Goal: Task Accomplishment & Management: Complete application form

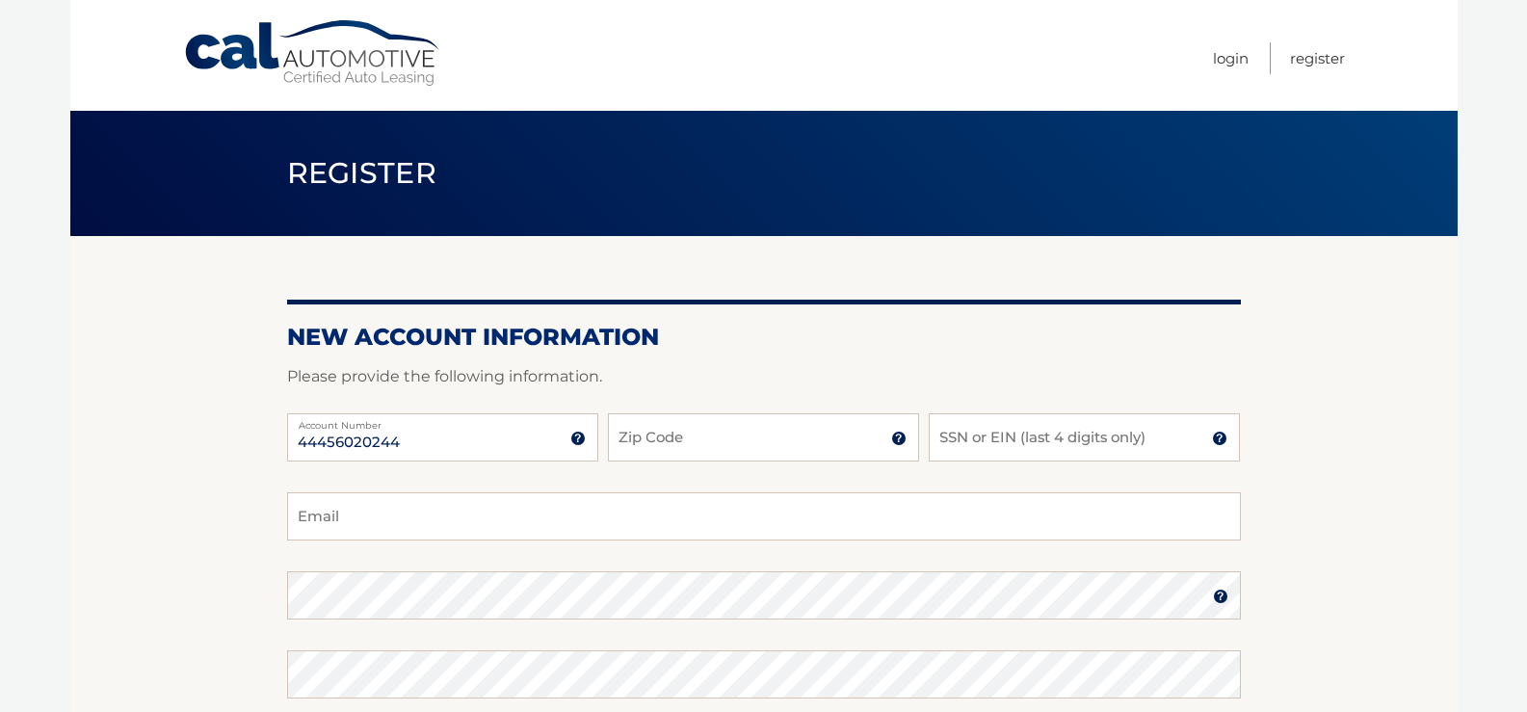
type input "44456020244"
click at [771, 437] on input "Zip Code" at bounding box center [763, 437] width 311 height 48
type input "13088"
click at [1046, 440] on input "SSN or EIN (last 4 digits only)" at bounding box center [1084, 437] width 311 height 48
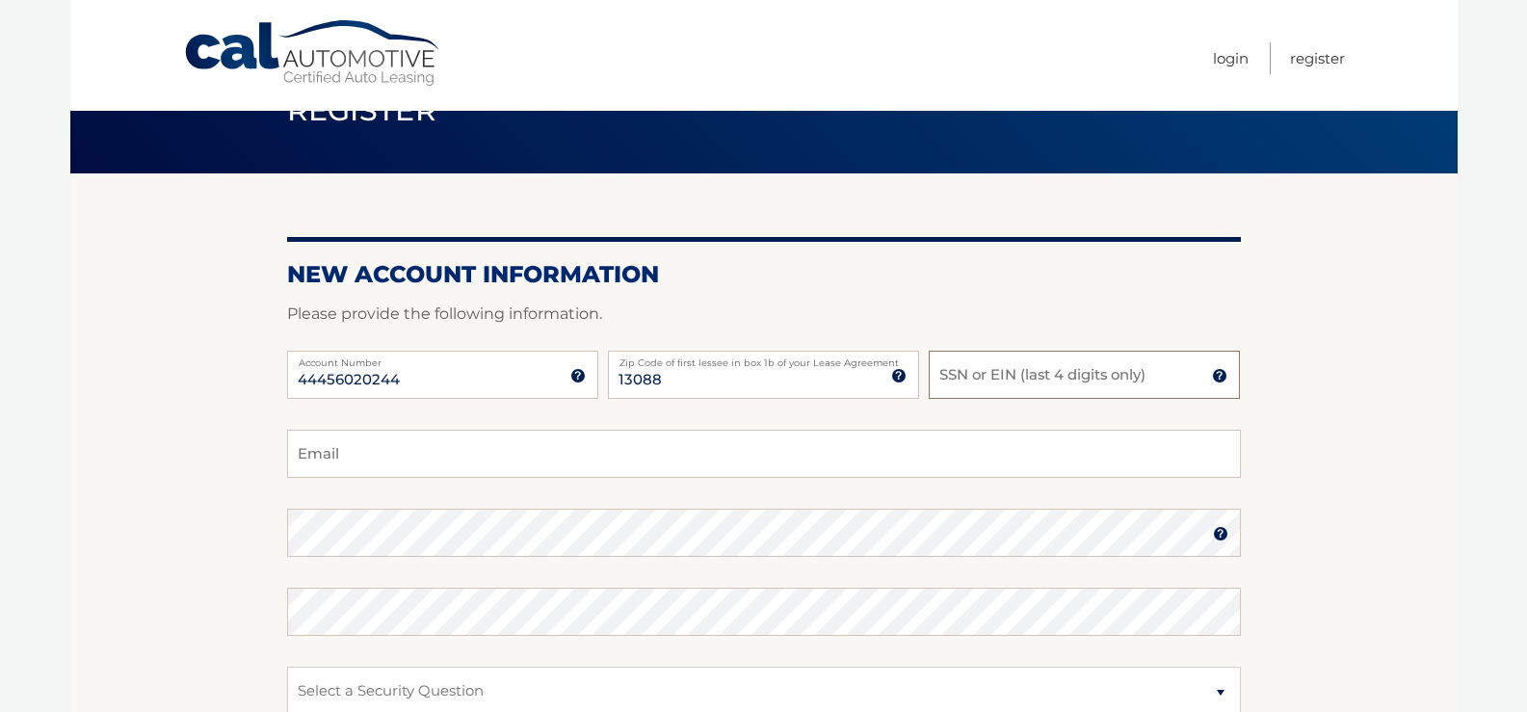
scroll to position [96, 0]
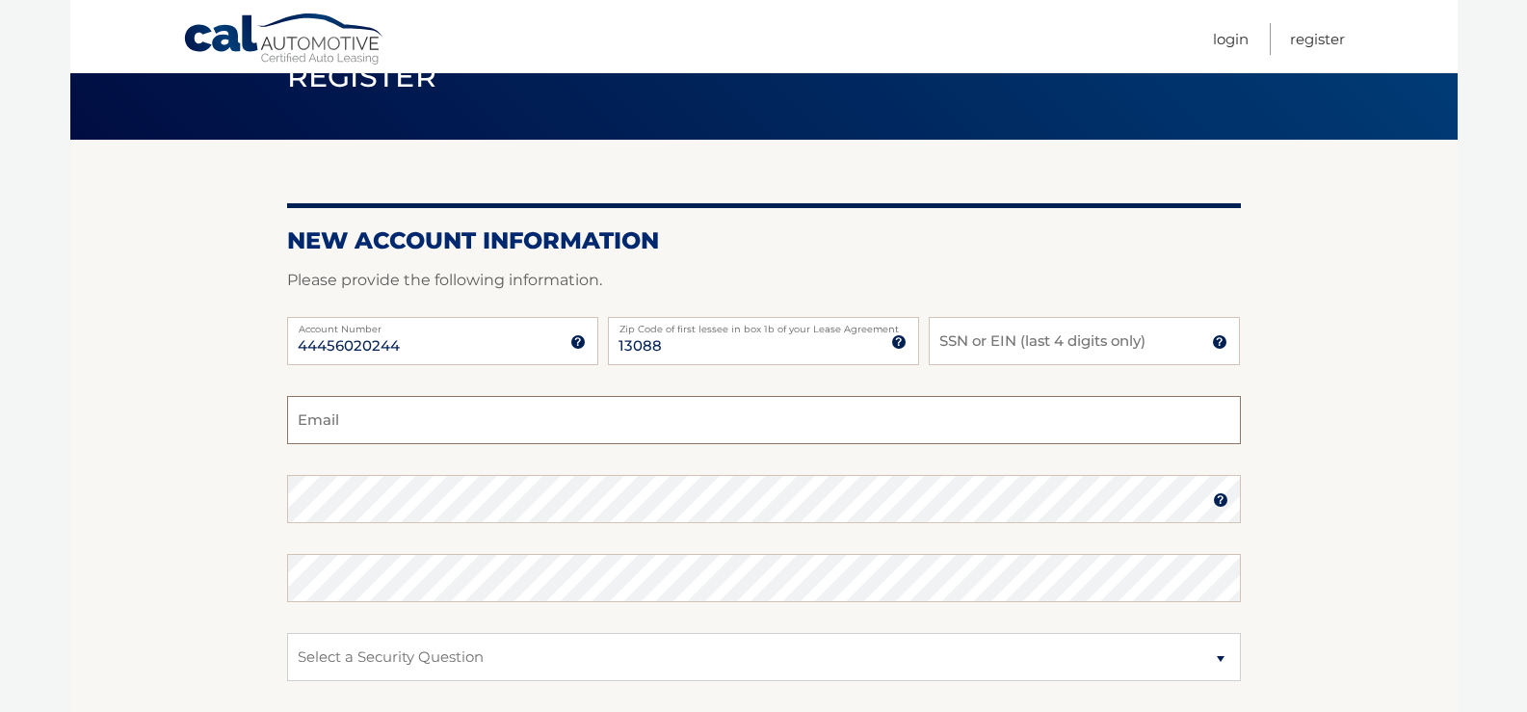
click at [429, 421] on input "Email" at bounding box center [764, 420] width 954 height 48
click at [1048, 344] on input "SSN or EIN (last 4 digits only)" at bounding box center [1084, 341] width 311 height 48
type input "2885"
click at [359, 421] on input "Email" at bounding box center [764, 420] width 954 height 48
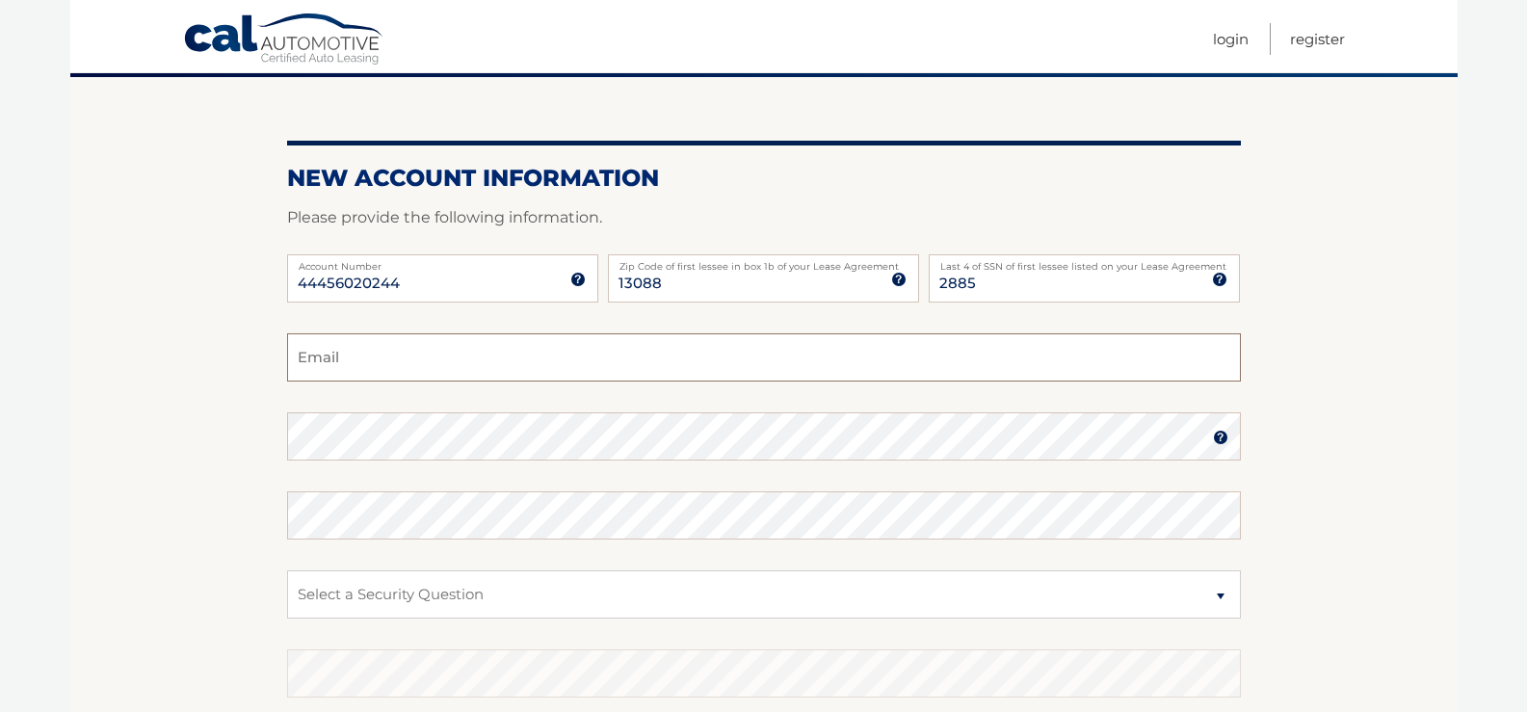
scroll to position [193, 0]
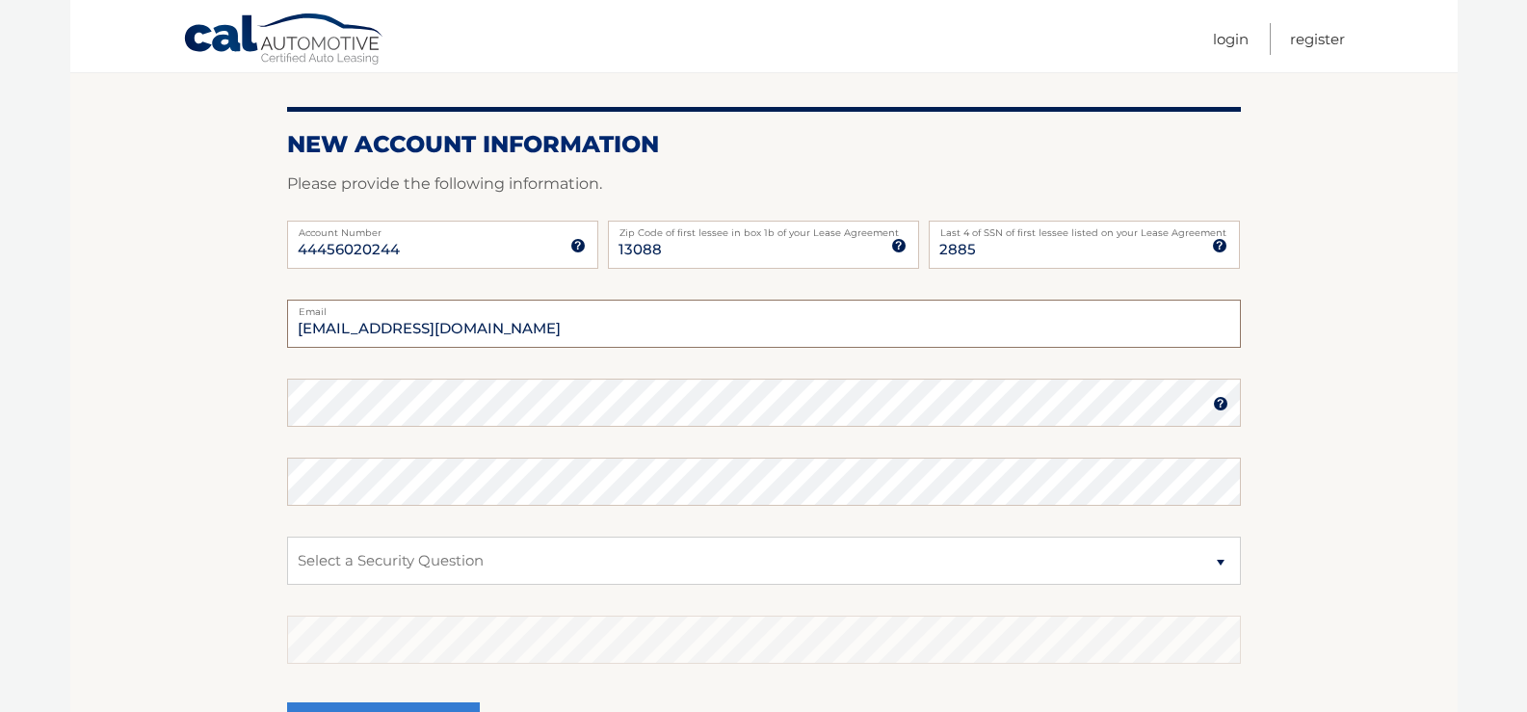
type input "[EMAIL_ADDRESS][DOMAIN_NAME]"
click at [1224, 402] on img at bounding box center [1220, 403] width 15 height 15
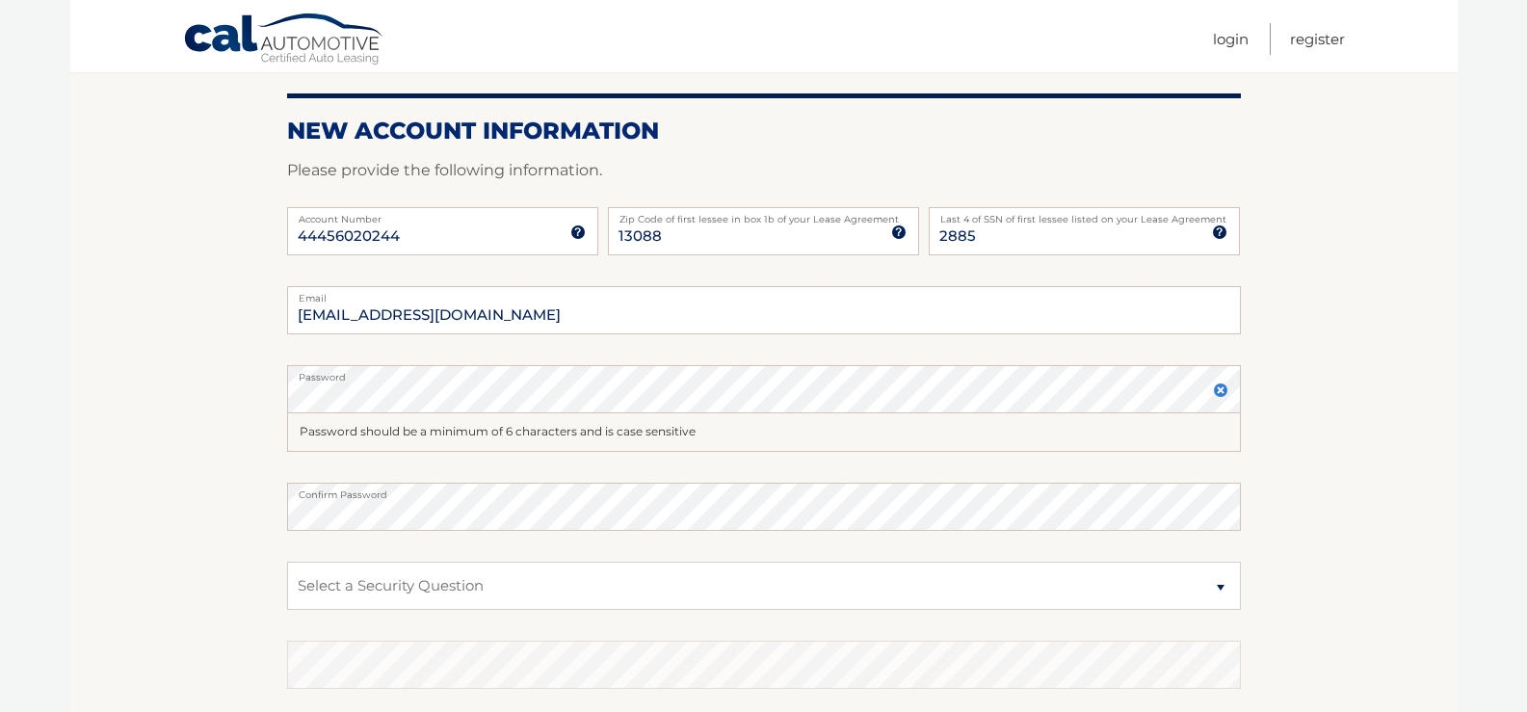
scroll to position [289, 0]
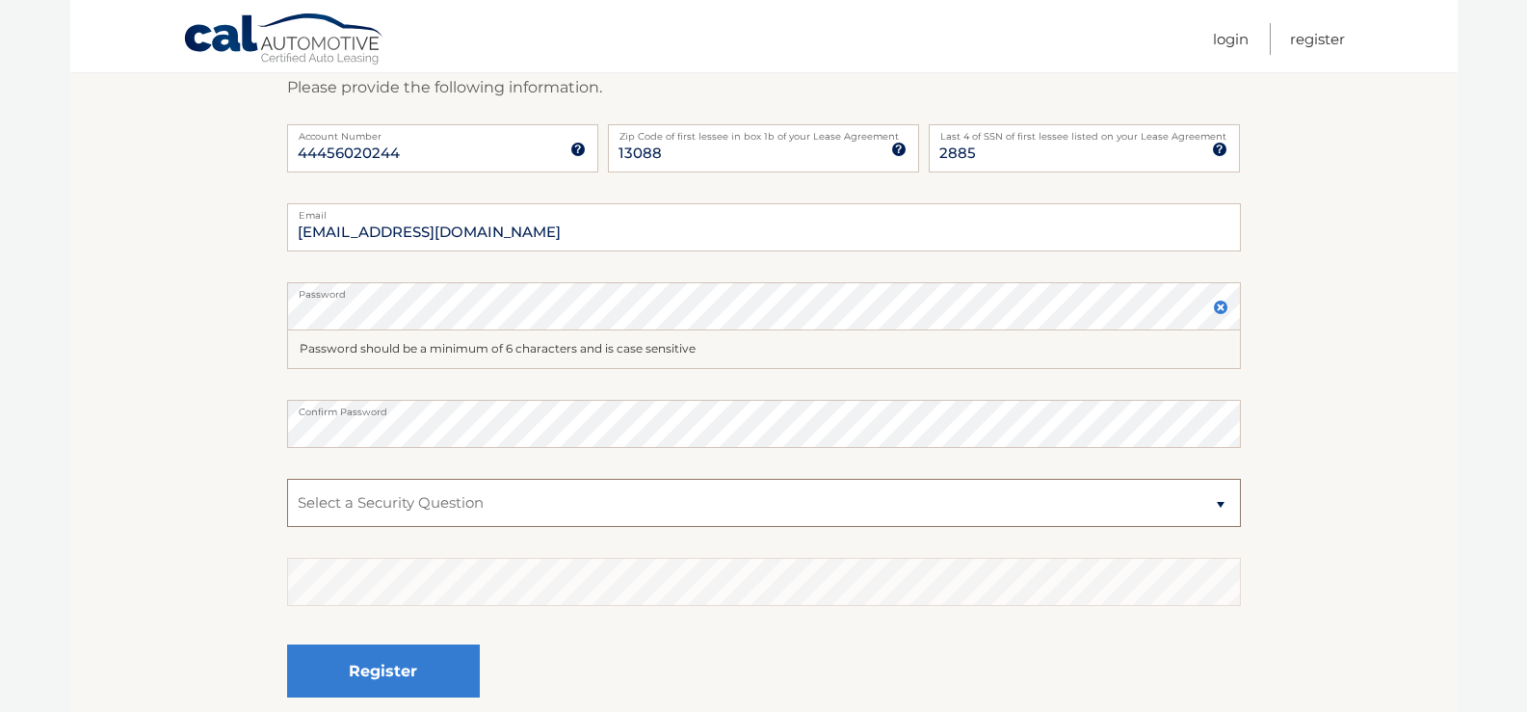
click at [1224, 506] on select "Select a Security Question What was the name of your elementary school? What is…" at bounding box center [764, 503] width 954 height 48
click at [471, 498] on select "Select a Security Question What was the name of your elementary school? What is…" at bounding box center [764, 503] width 954 height 48
select select "1"
click at [287, 479] on select "Select a Security Question What was the name of your elementary school? What is…" at bounding box center [764, 503] width 954 height 48
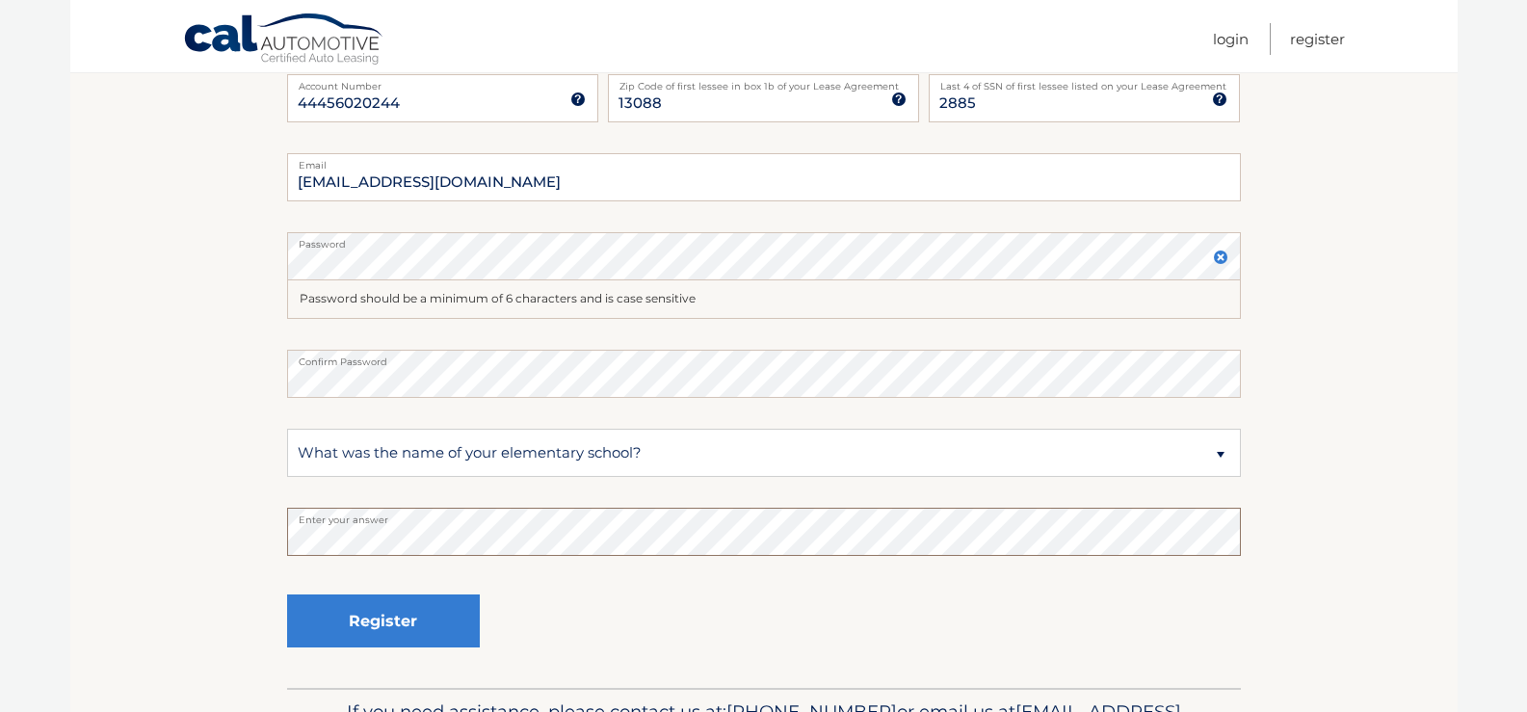
scroll to position [385, 0]
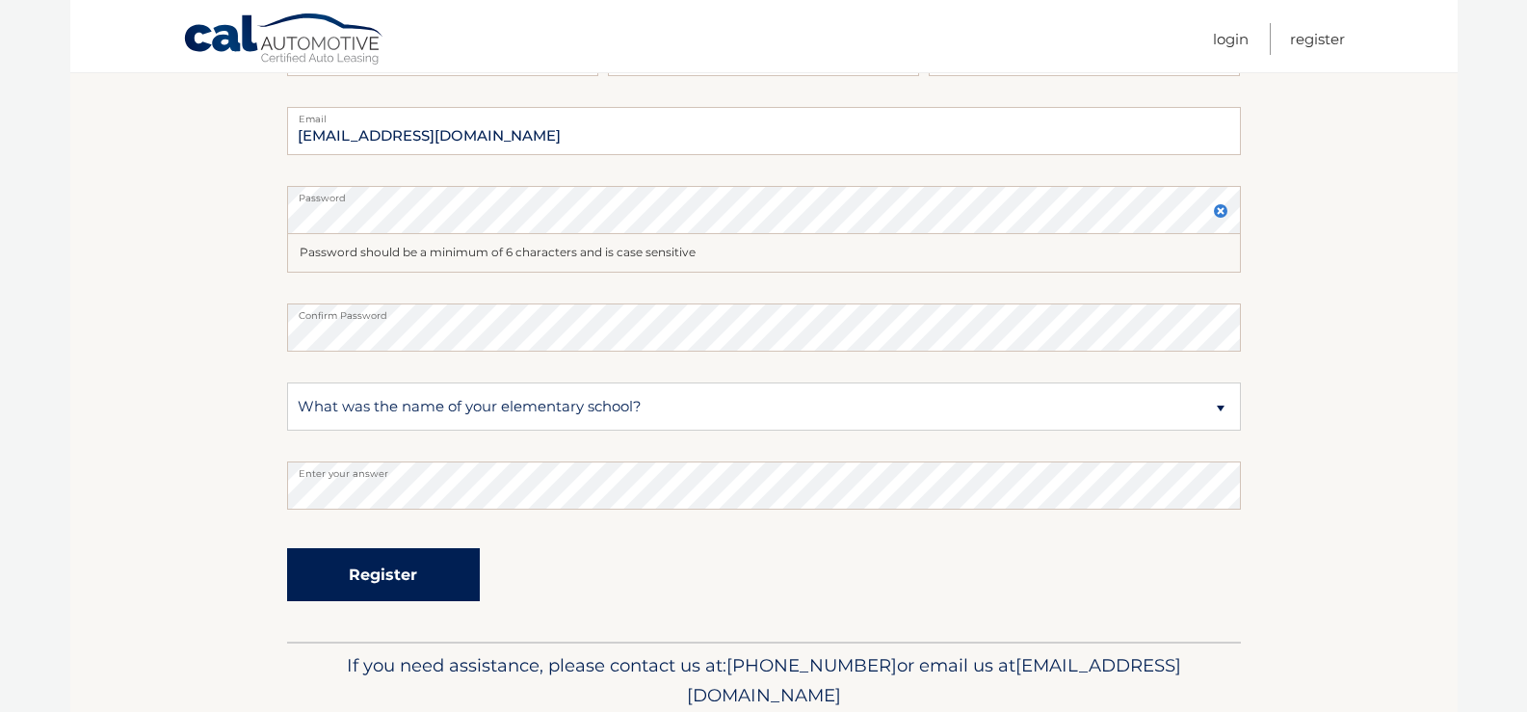
click at [398, 576] on button "Register" at bounding box center [383, 574] width 193 height 53
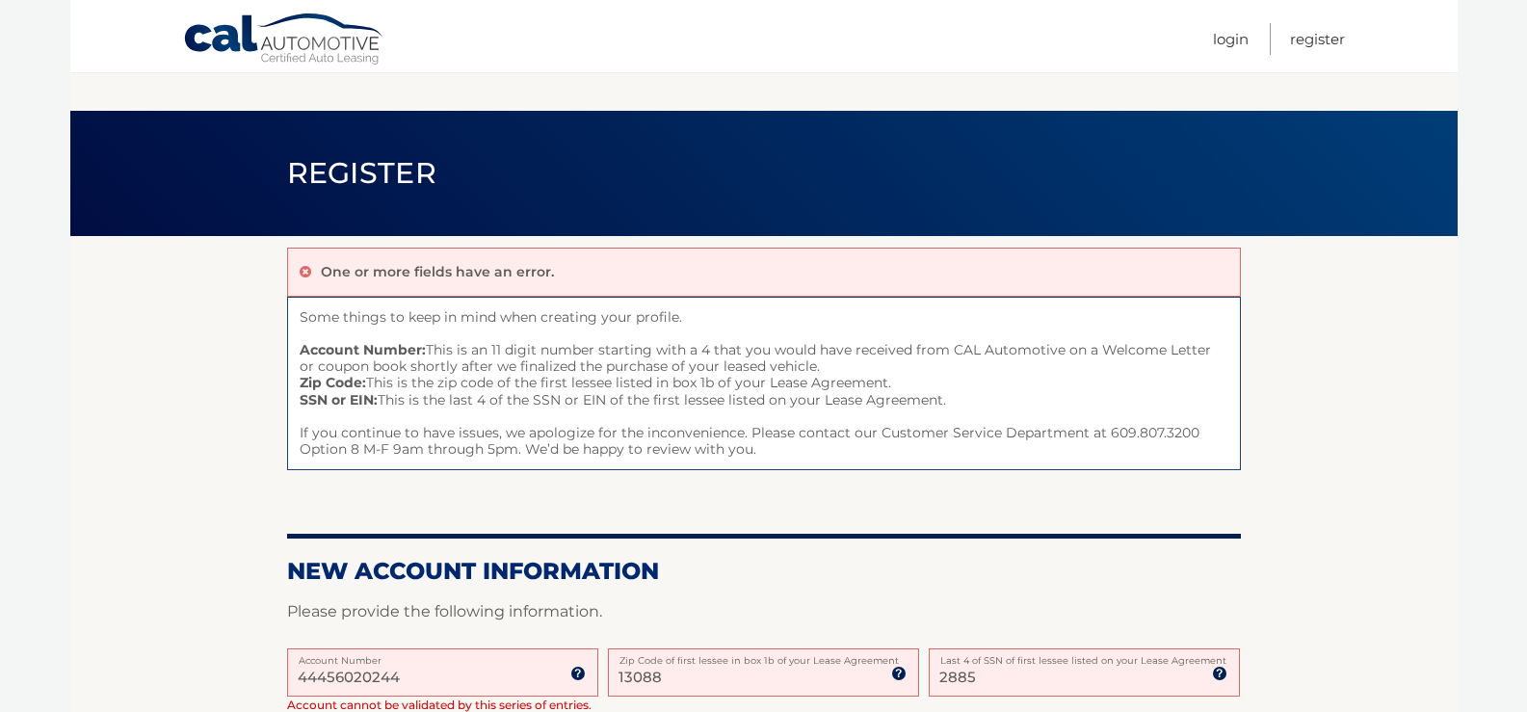
scroll to position [193, 0]
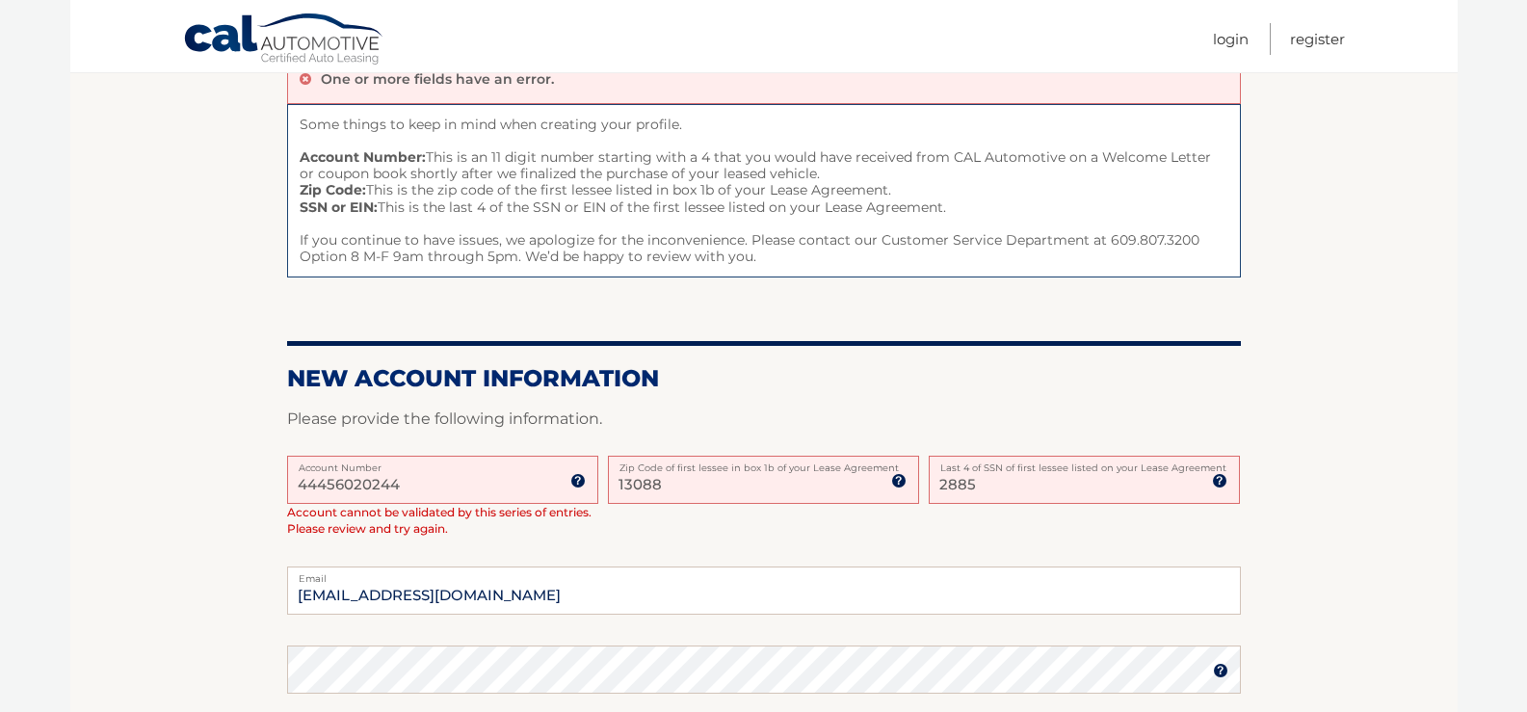
click at [577, 475] on img at bounding box center [577, 480] width 15 height 15
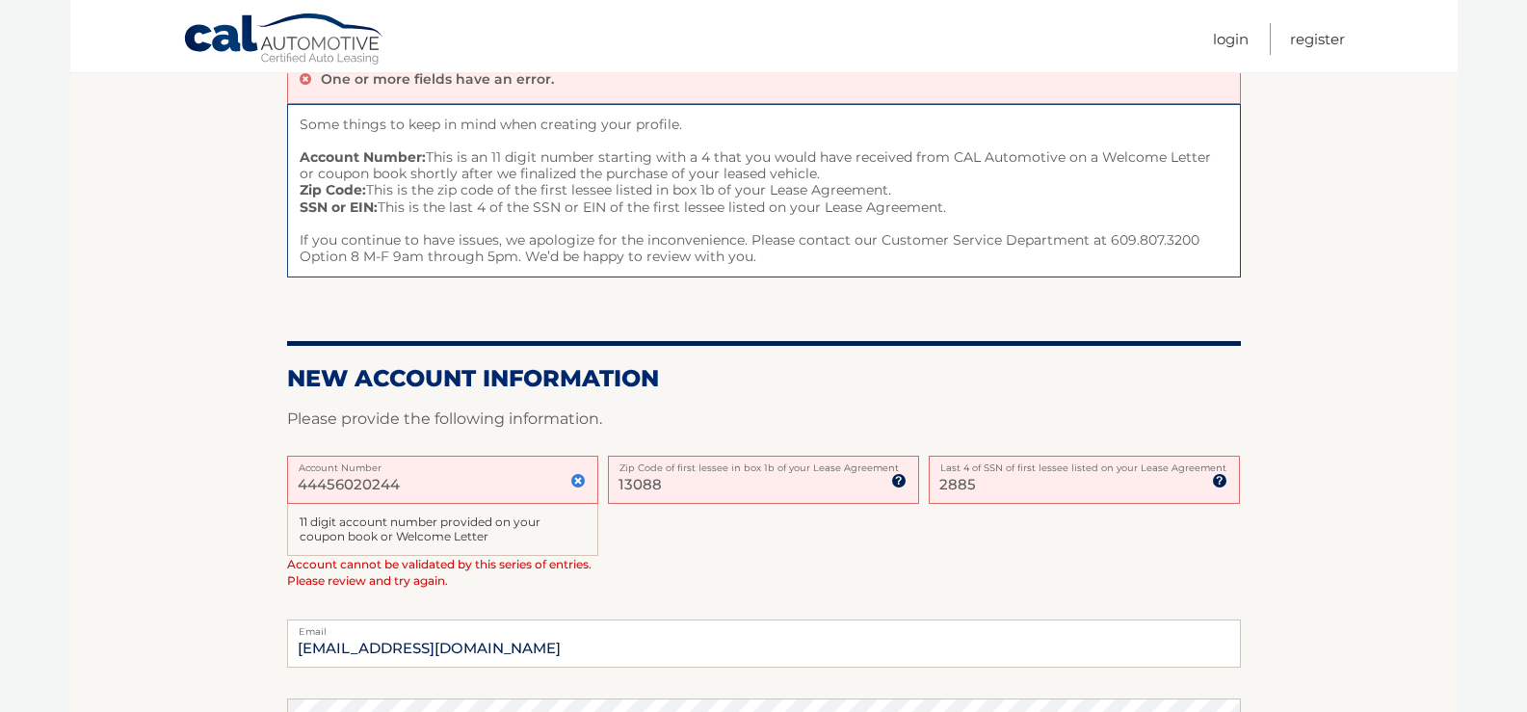
drag, startPoint x: 418, startPoint y: 489, endPoint x: 133, endPoint y: 464, distance: 286.3
click at [133, 464] on section "One or more fields have an error. Some things to keep in mind when creating you…" at bounding box center [764, 579] width 1388 height 1072
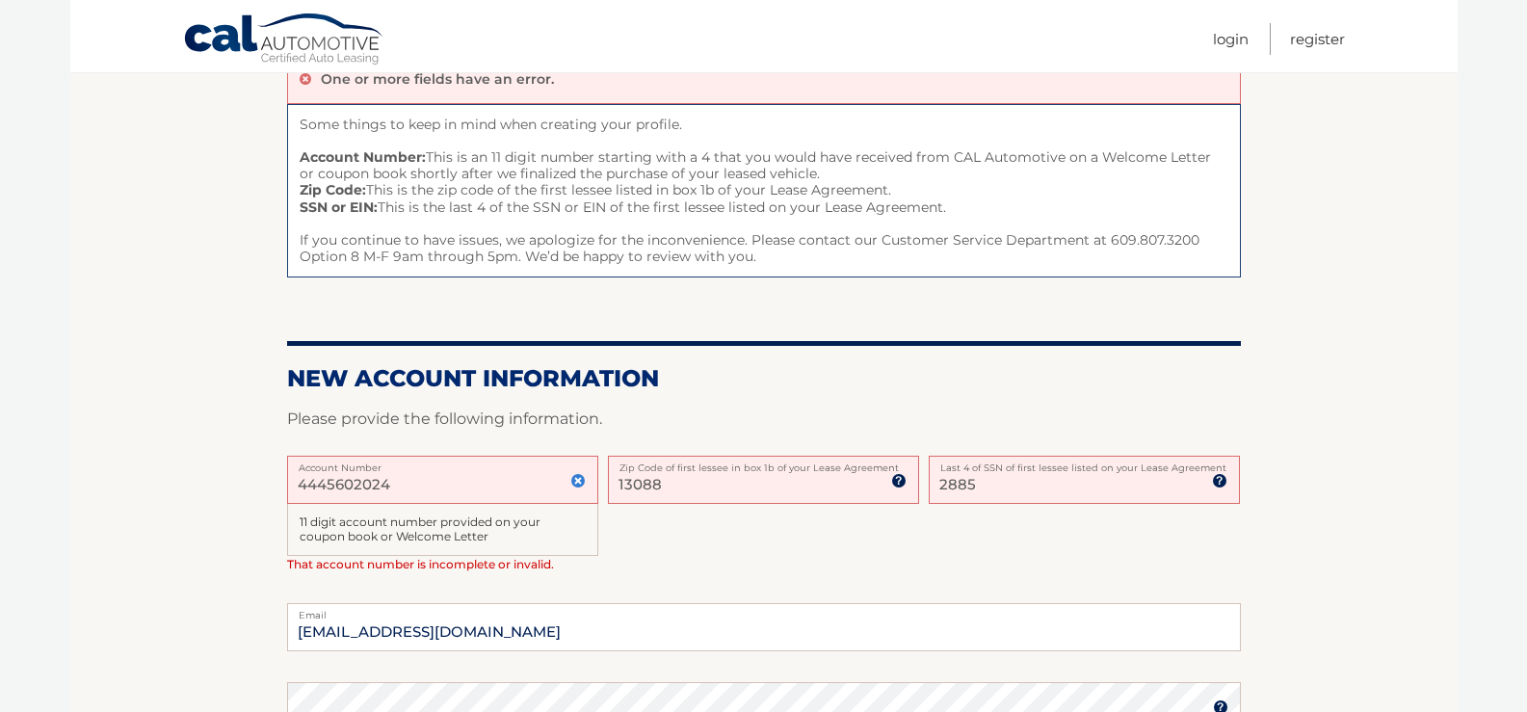
type input "44456020244"
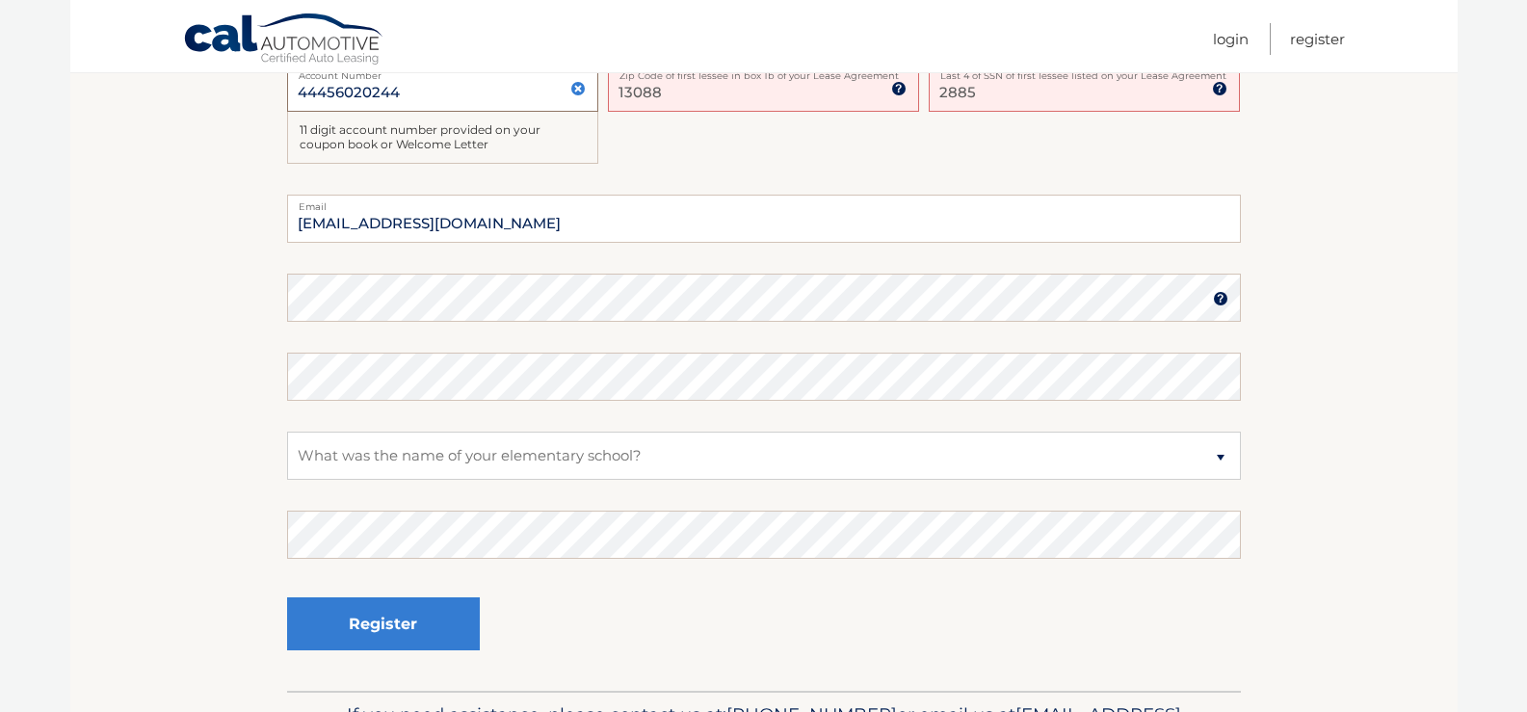
scroll to position [578, 0]
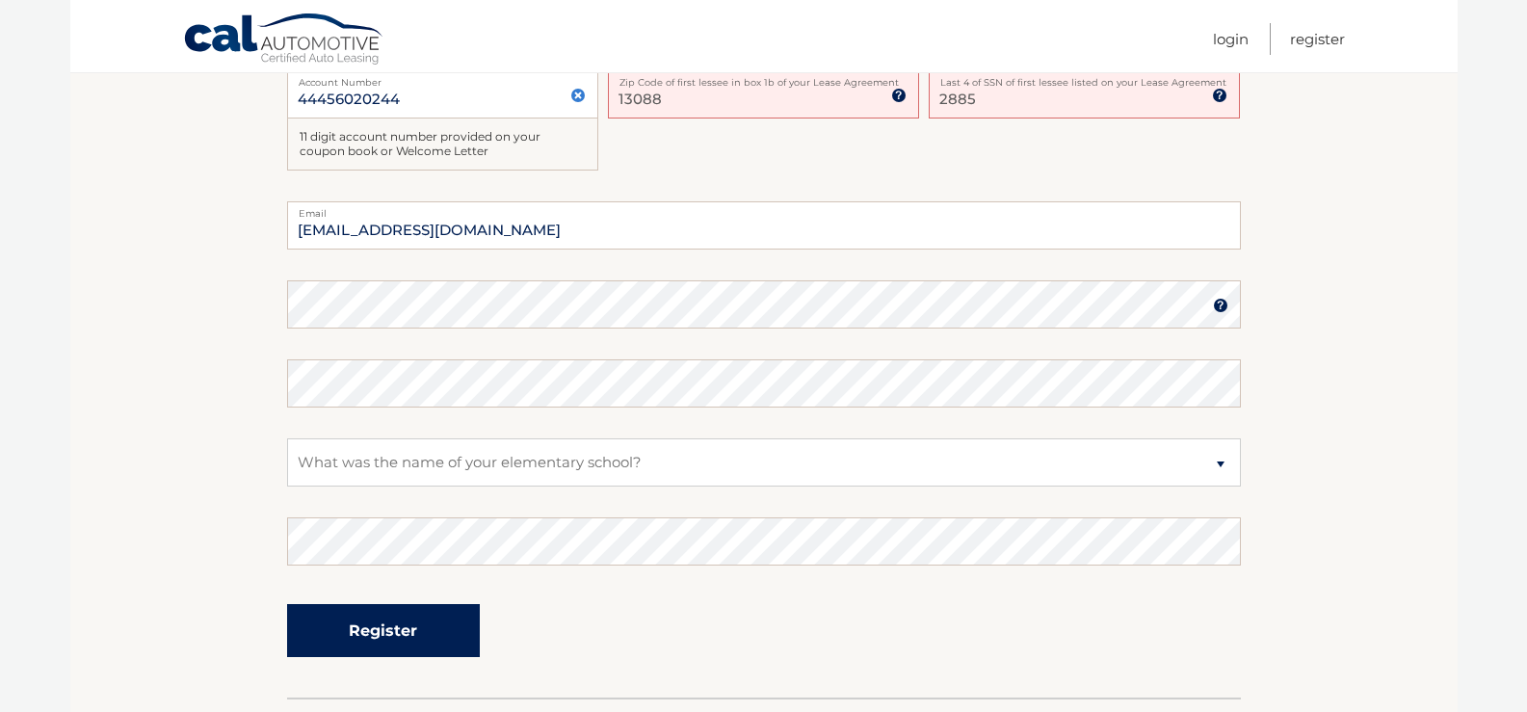
click at [395, 628] on button "Register" at bounding box center [383, 630] width 193 height 53
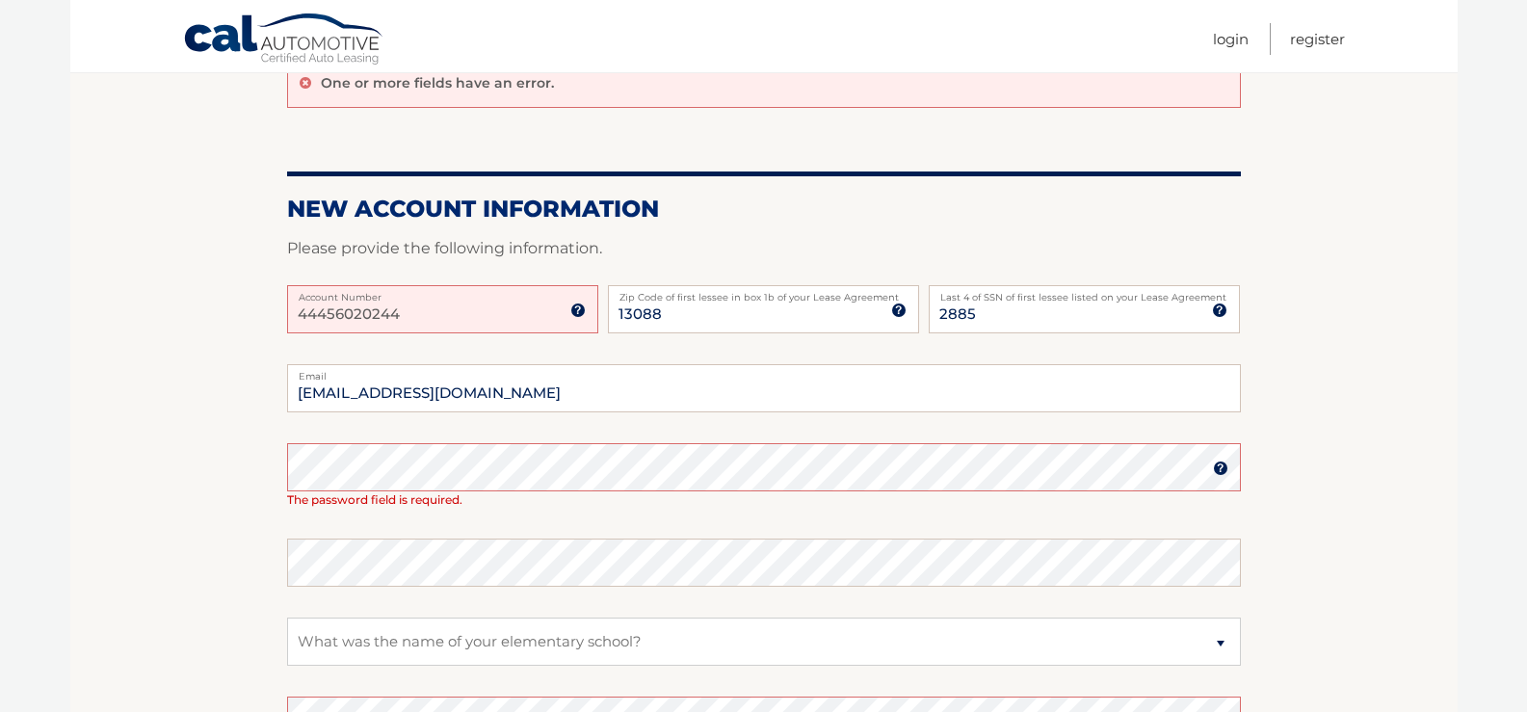
scroll to position [193, 0]
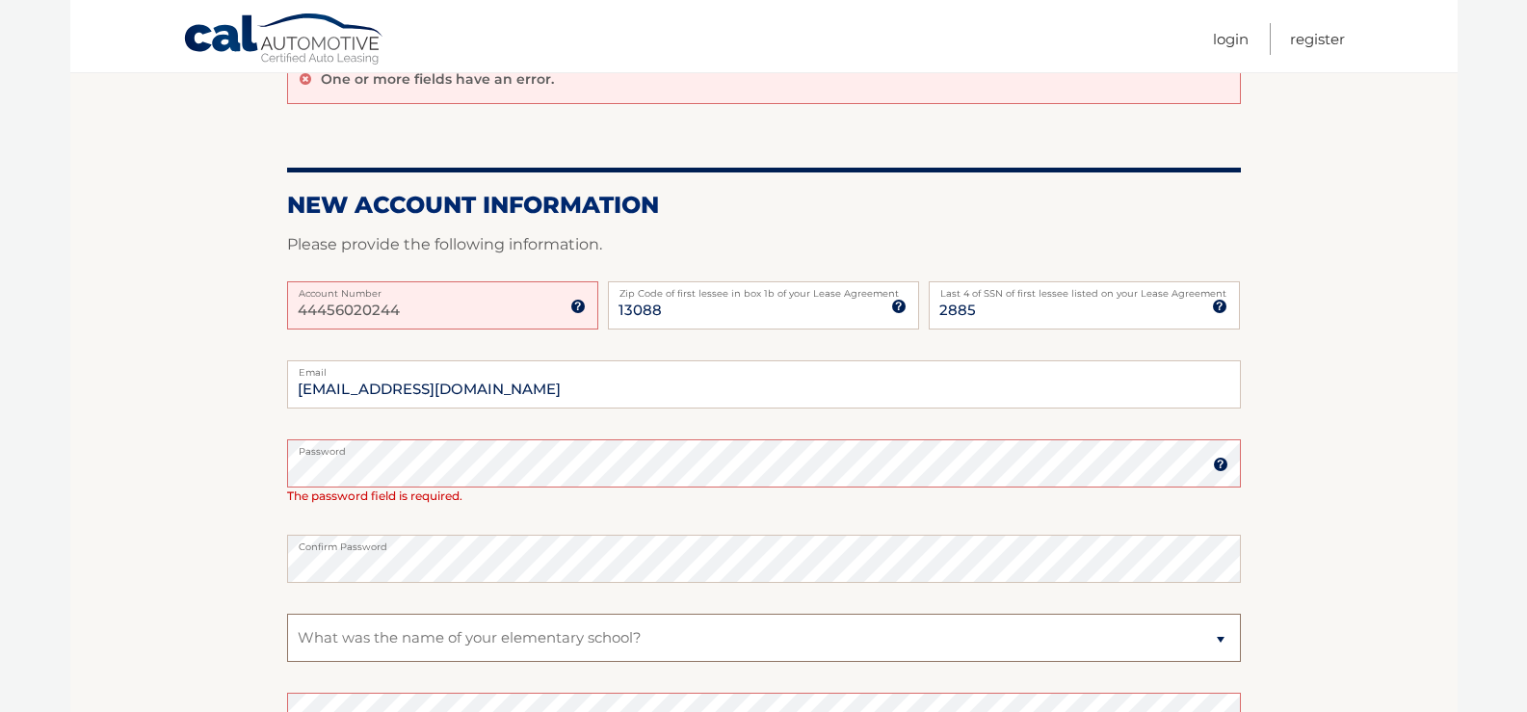
click at [438, 636] on select "Select a Security Question What was the name of your elementary school? What is…" at bounding box center [764, 638] width 954 height 48
click at [441, 635] on select "Select a Security Question What was the name of your elementary school? What is…" at bounding box center [764, 638] width 954 height 48
click at [649, 446] on label "Password" at bounding box center [764, 446] width 954 height 15
click at [397, 639] on select "Select a Security Question What was the name of your elementary school? What is…" at bounding box center [764, 638] width 954 height 48
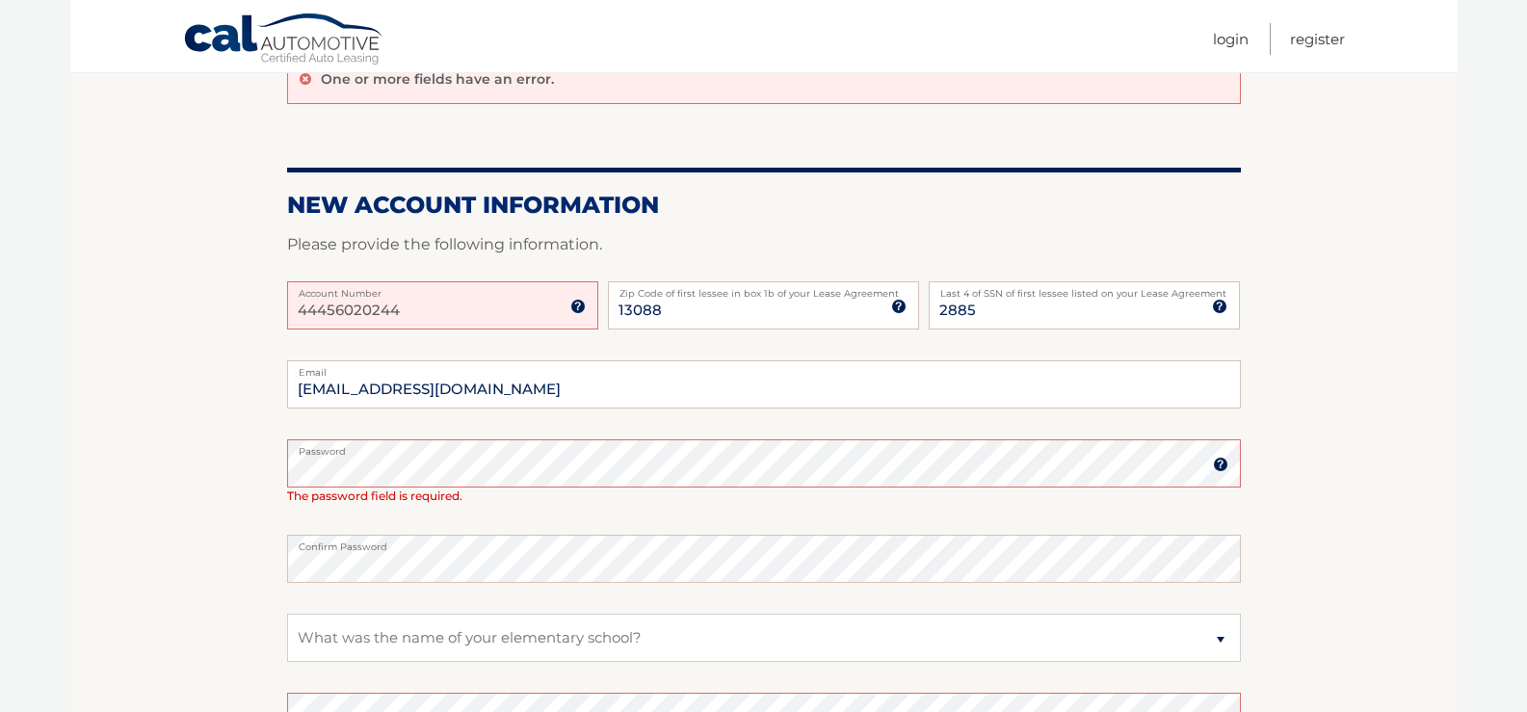
click at [268, 464] on section "One or more fields have an error. New Account Information Please provide the fo…" at bounding box center [764, 465] width 1388 height 845
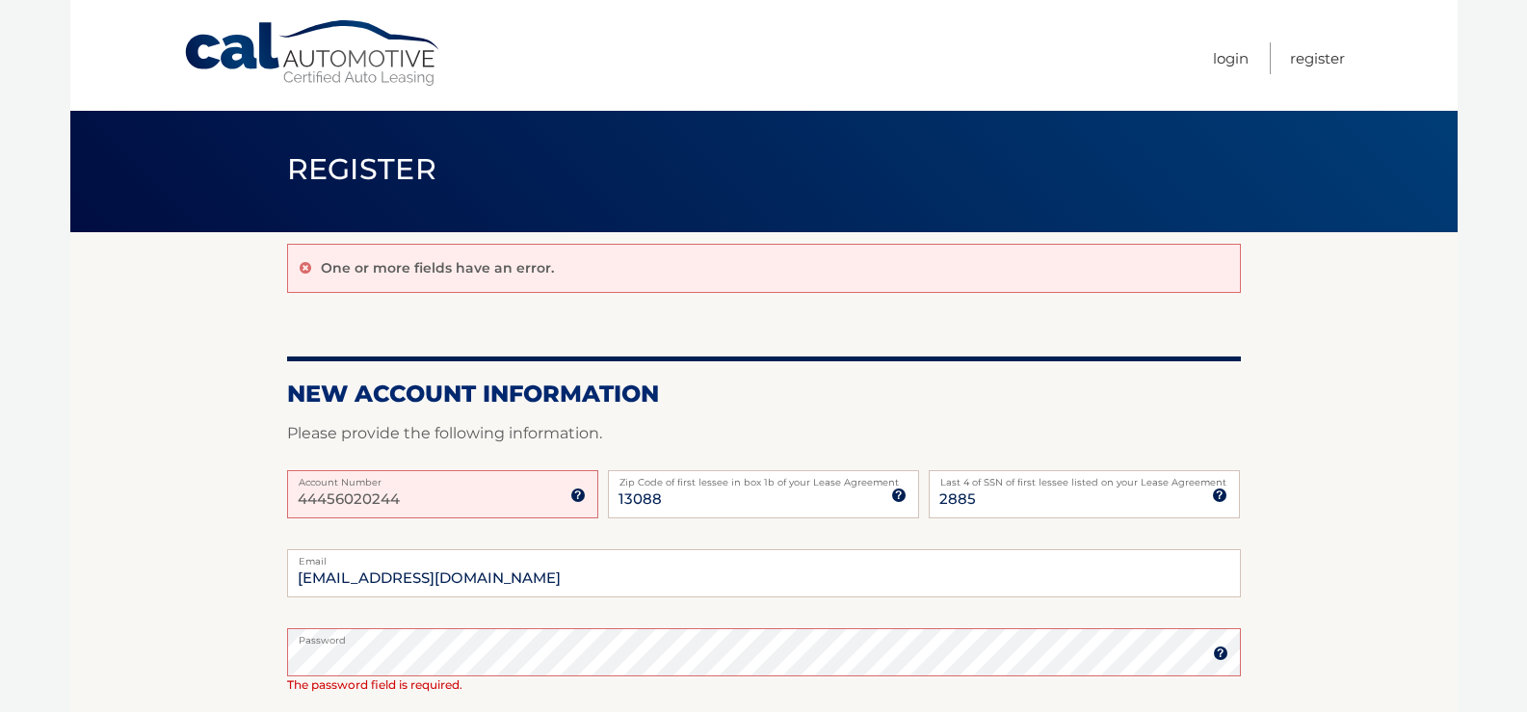
scroll to position [0, 0]
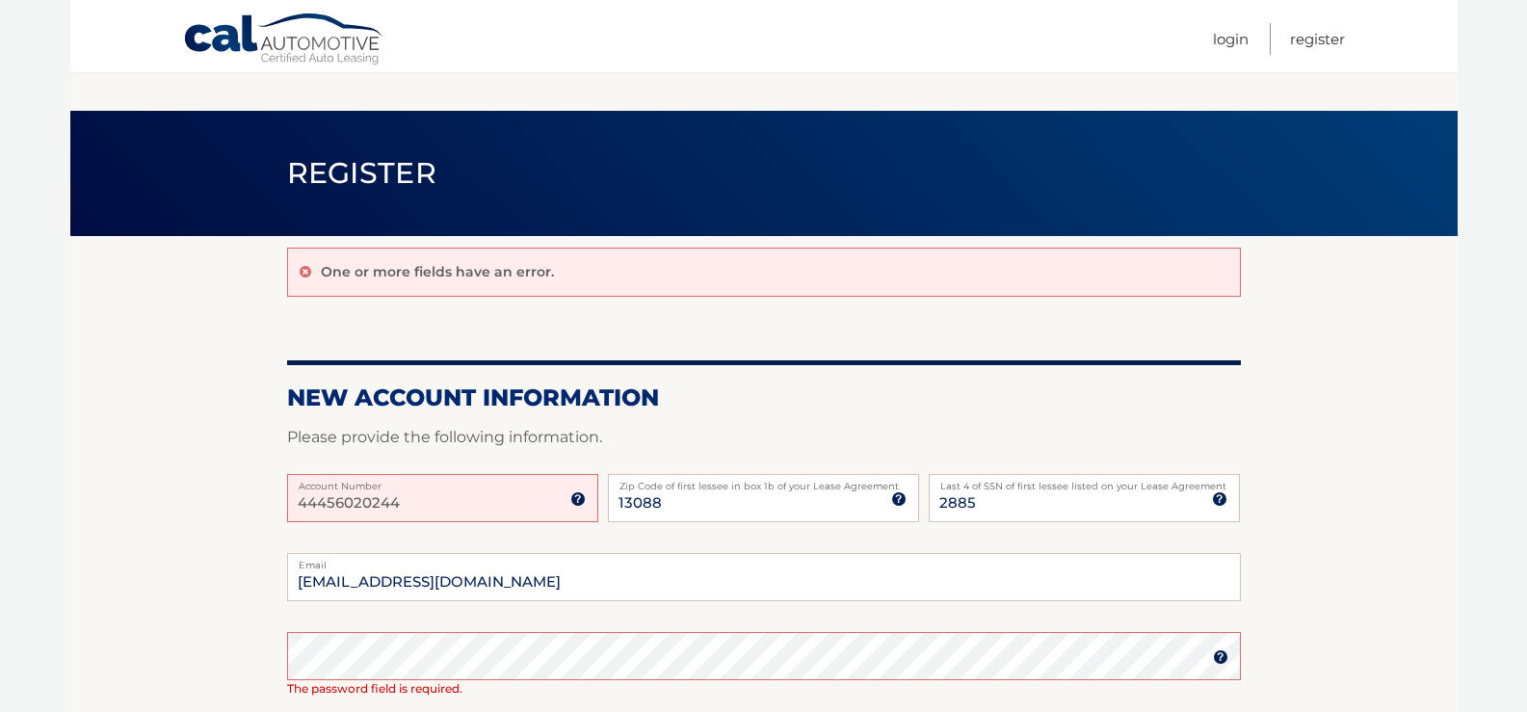
scroll to position [116, 0]
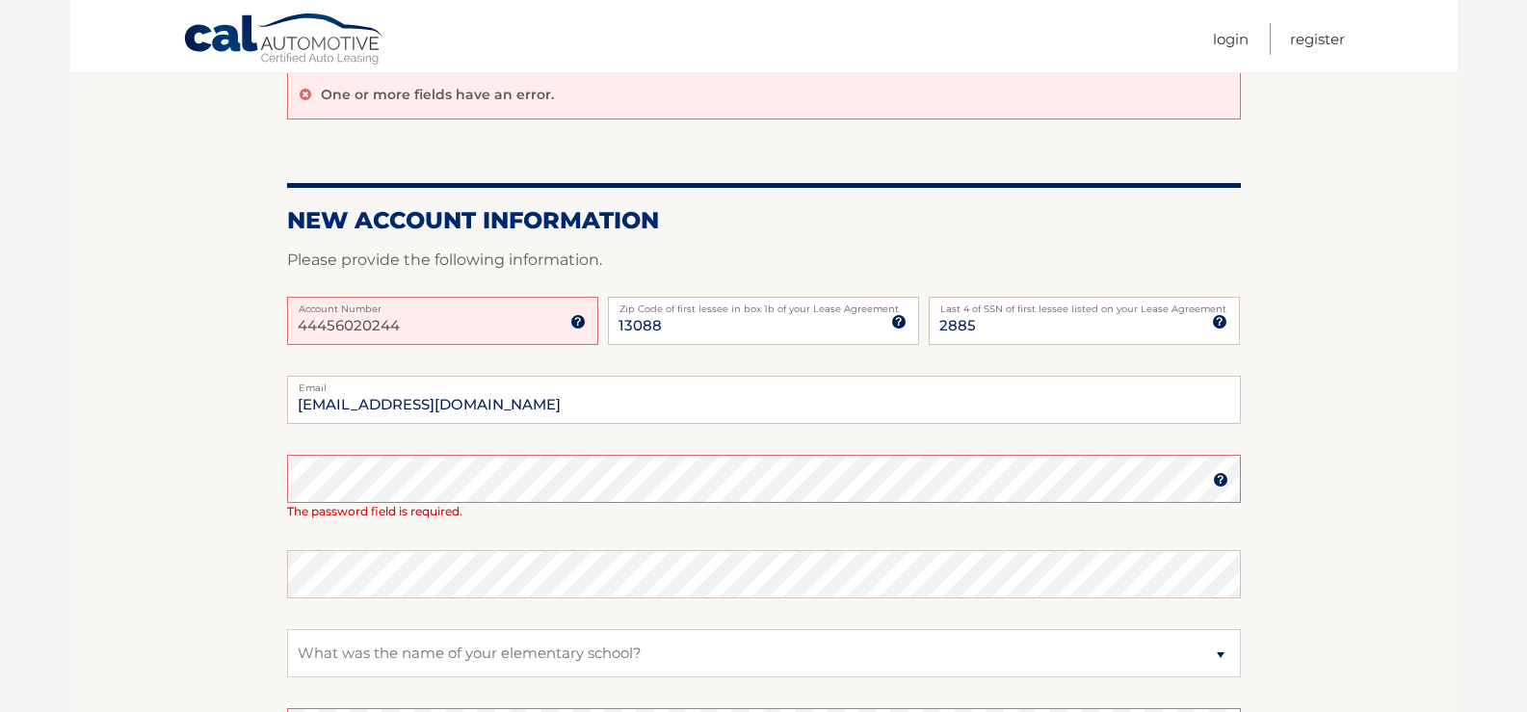
scroll to position [193, 0]
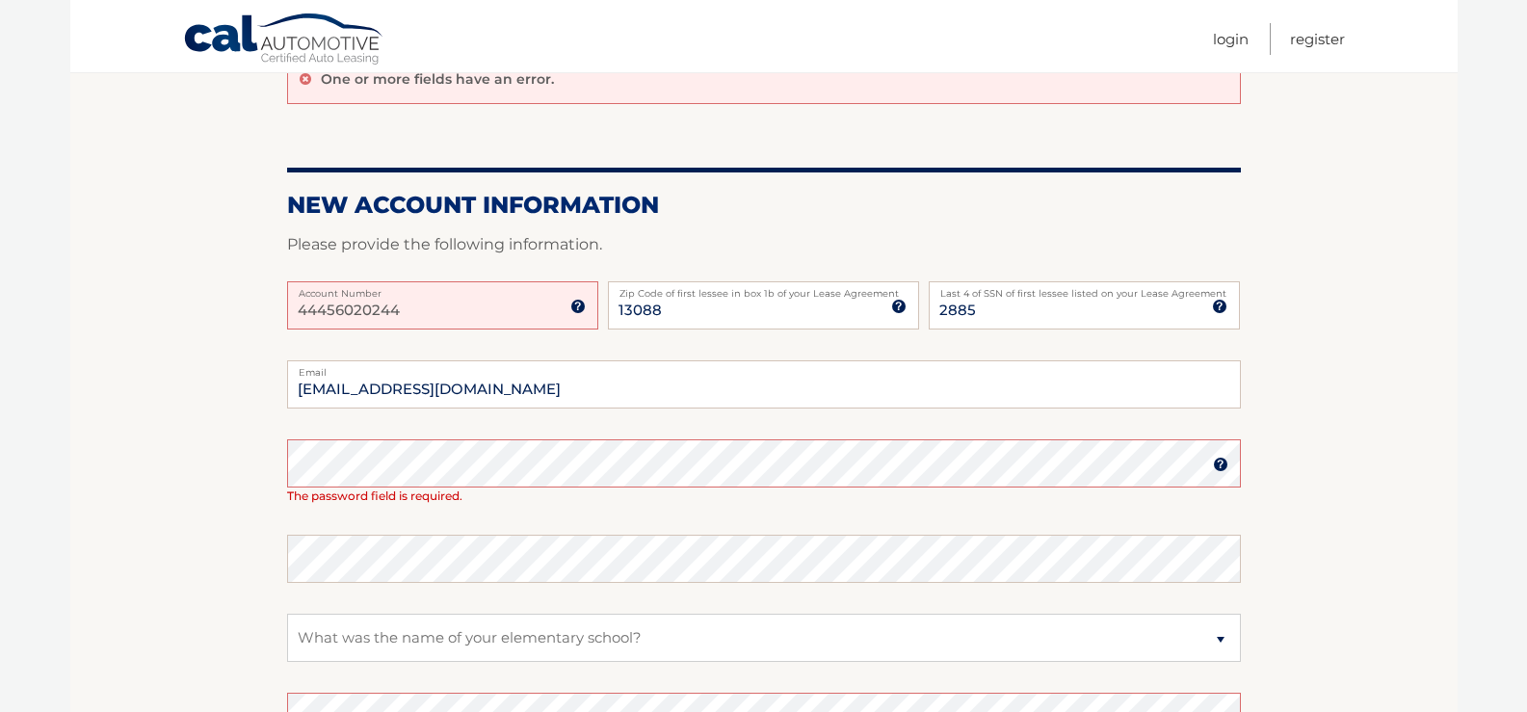
click at [1224, 463] on img at bounding box center [1220, 464] width 15 height 15
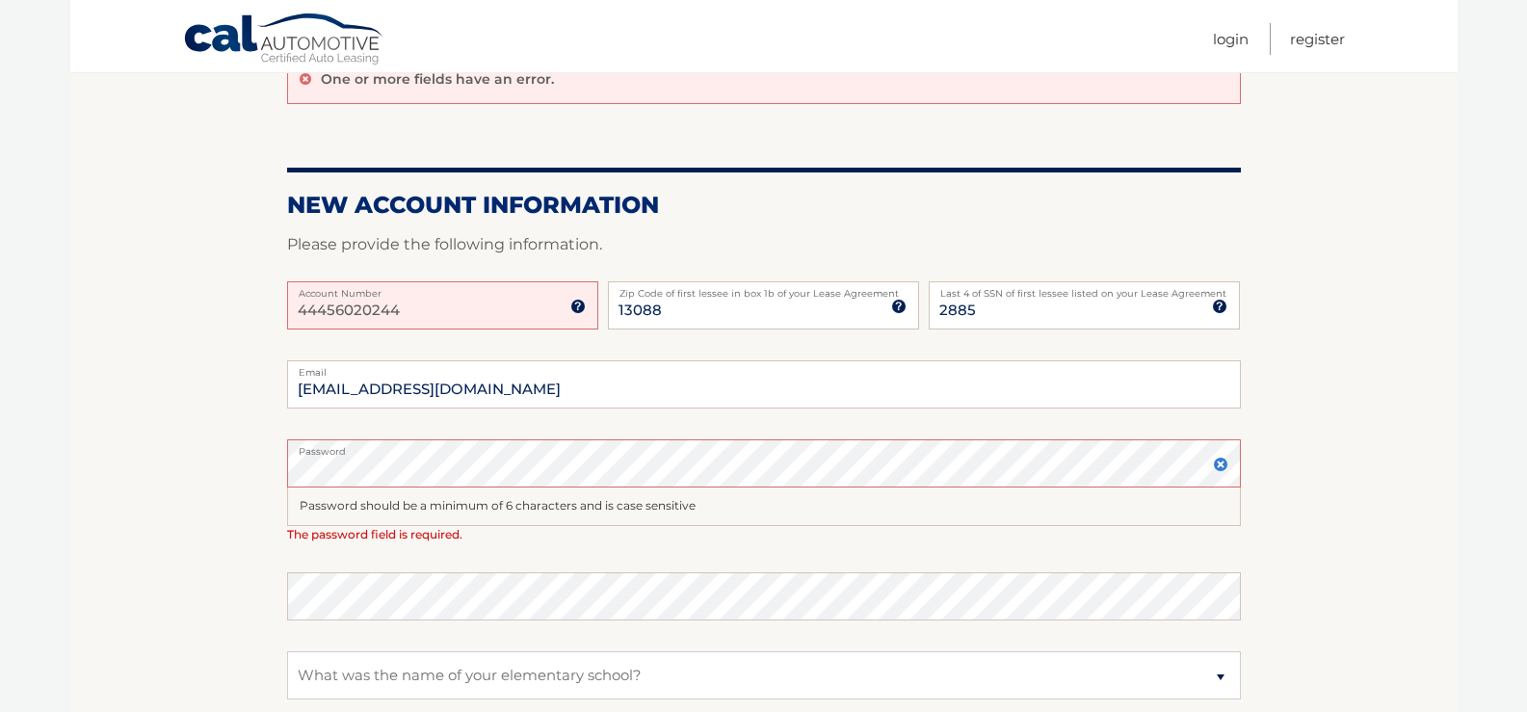
click at [155, 480] on section "One or more fields have an error. New Account Information Please provide the fo…" at bounding box center [764, 485] width 1388 height 884
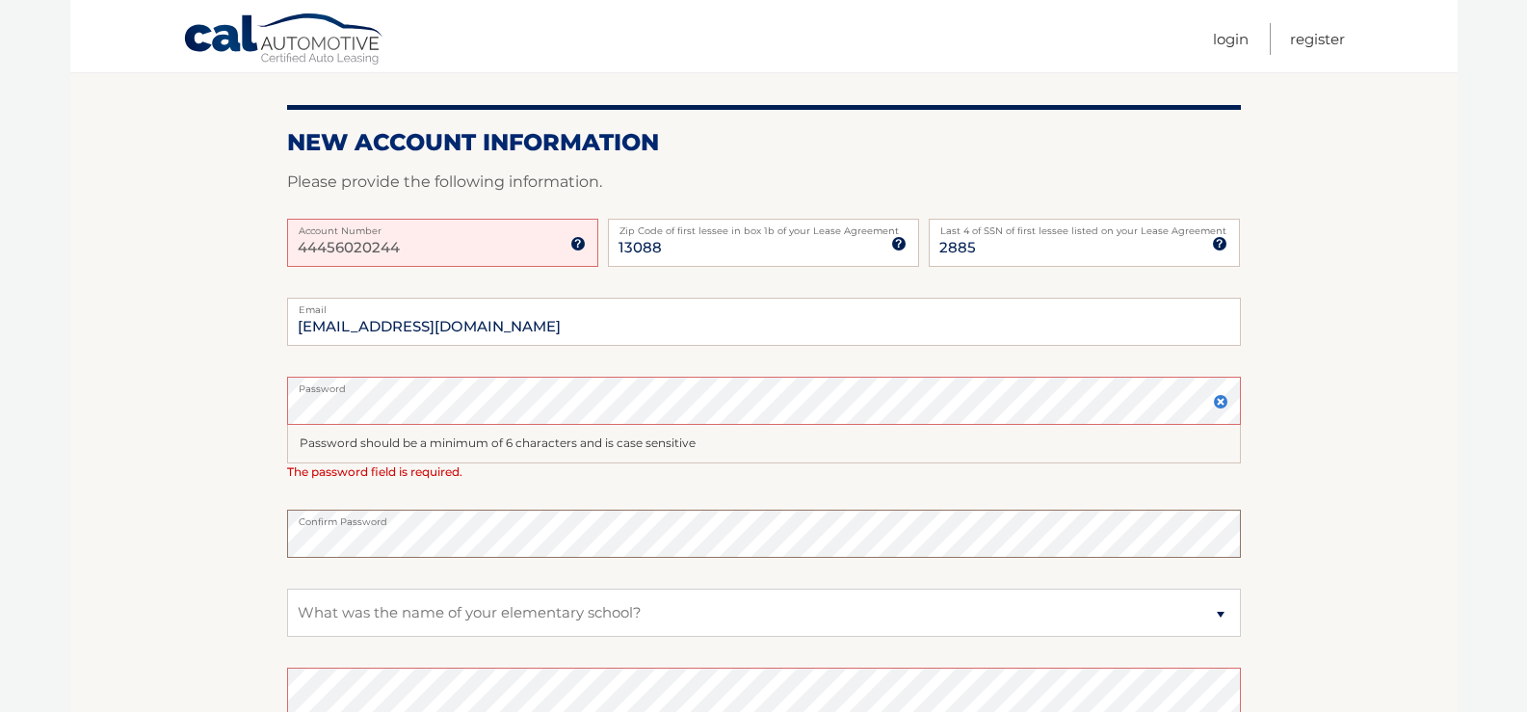
scroll to position [289, 0]
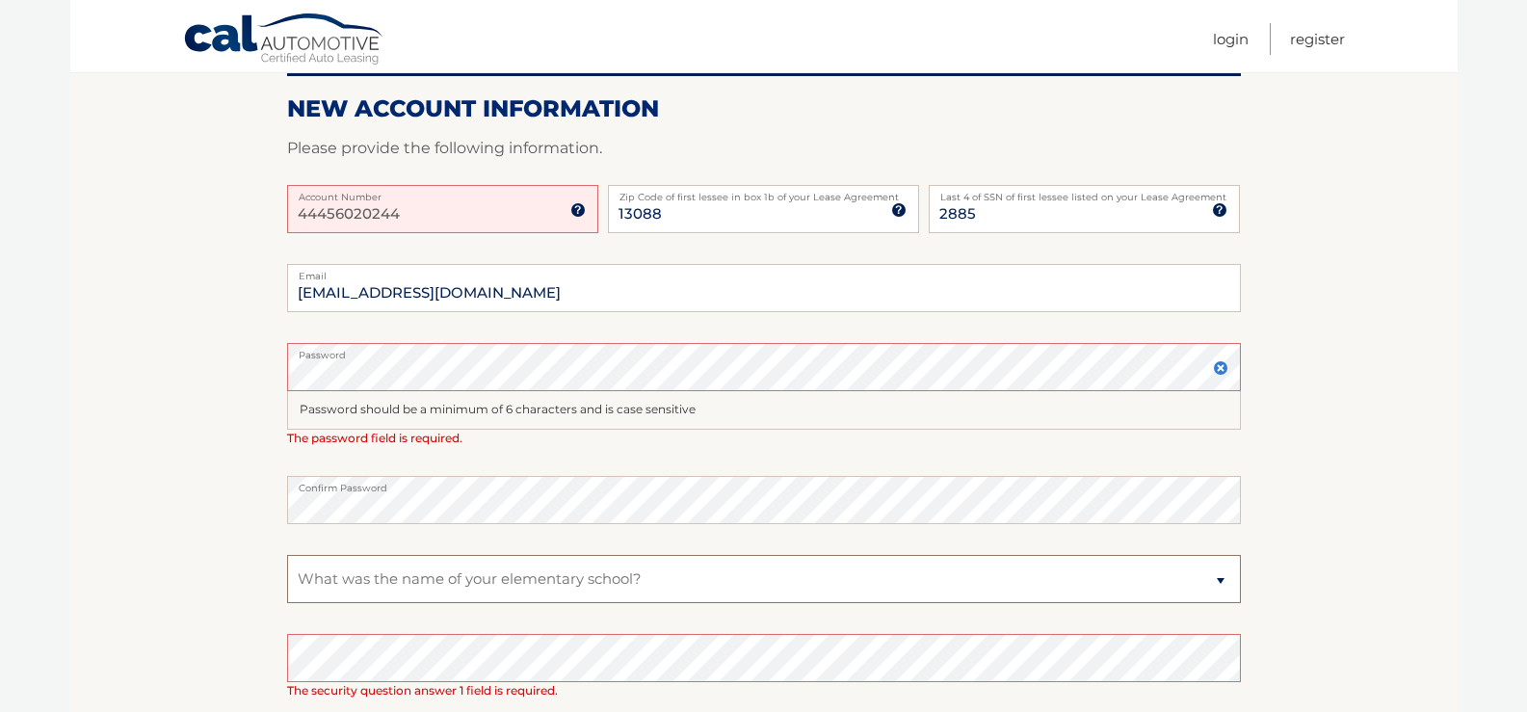
click at [604, 569] on select "Select a Security Question What was the name of your elementary school? What is…" at bounding box center [764, 579] width 954 height 48
click at [287, 555] on select "Select a Security Question What was the name of your elementary school? What is…" at bounding box center [764, 579] width 954 height 48
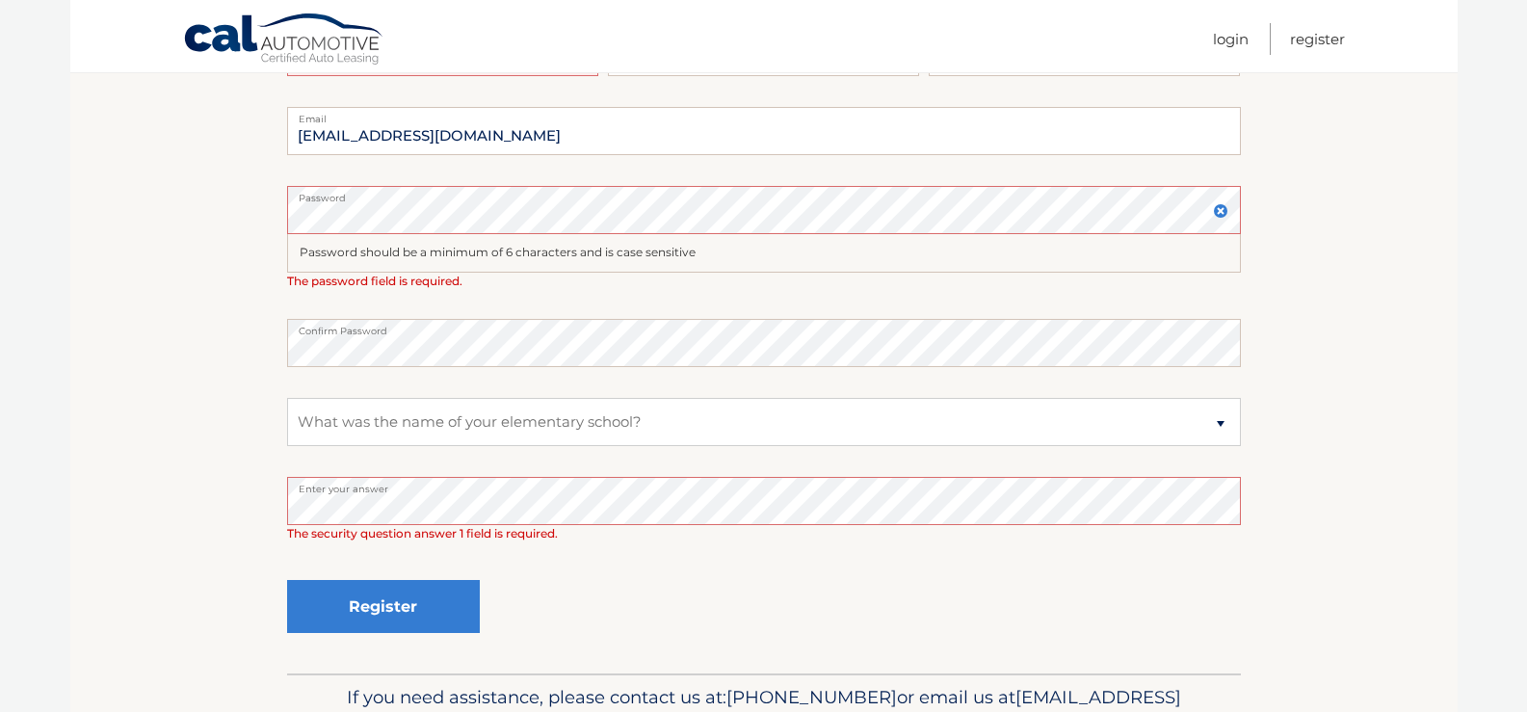
scroll to position [482, 0]
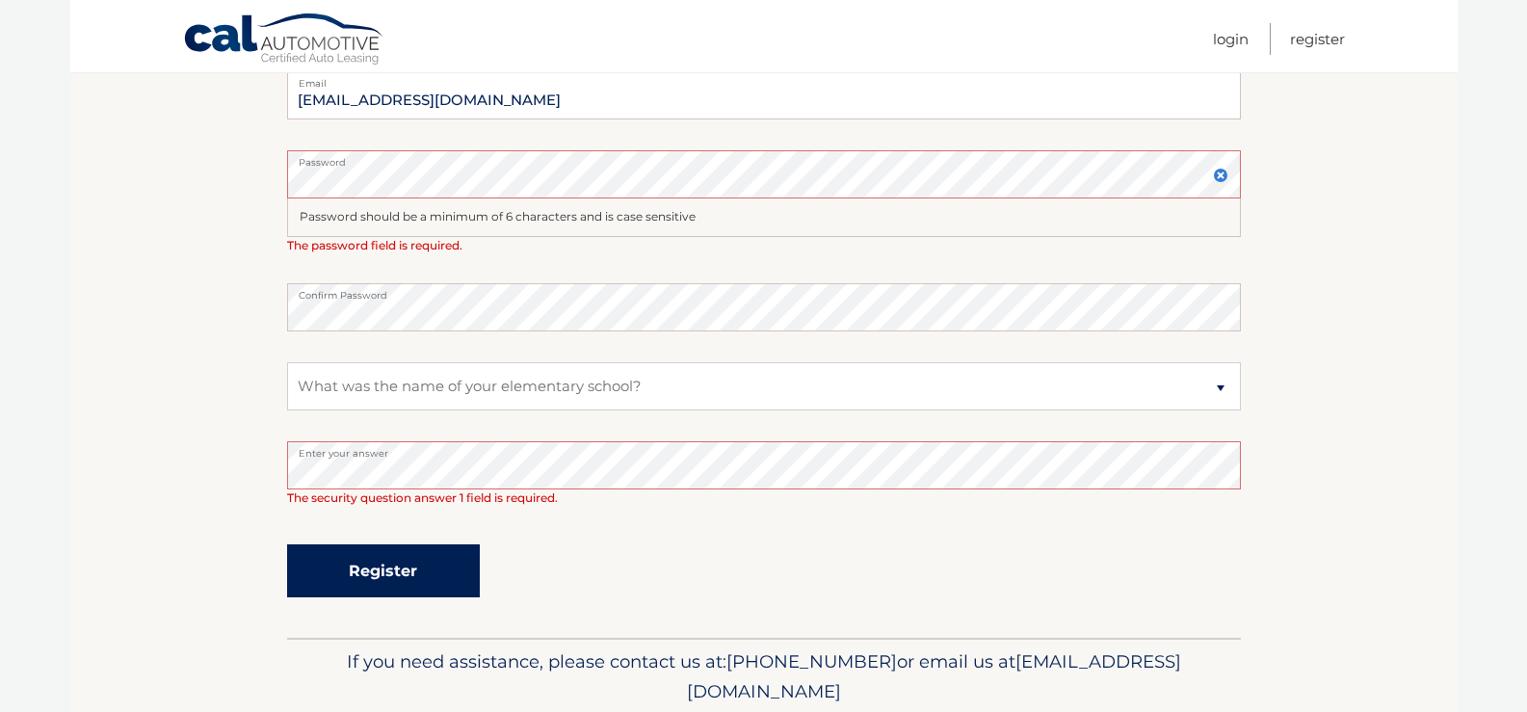
click at [387, 572] on button "Register" at bounding box center [383, 570] width 193 height 53
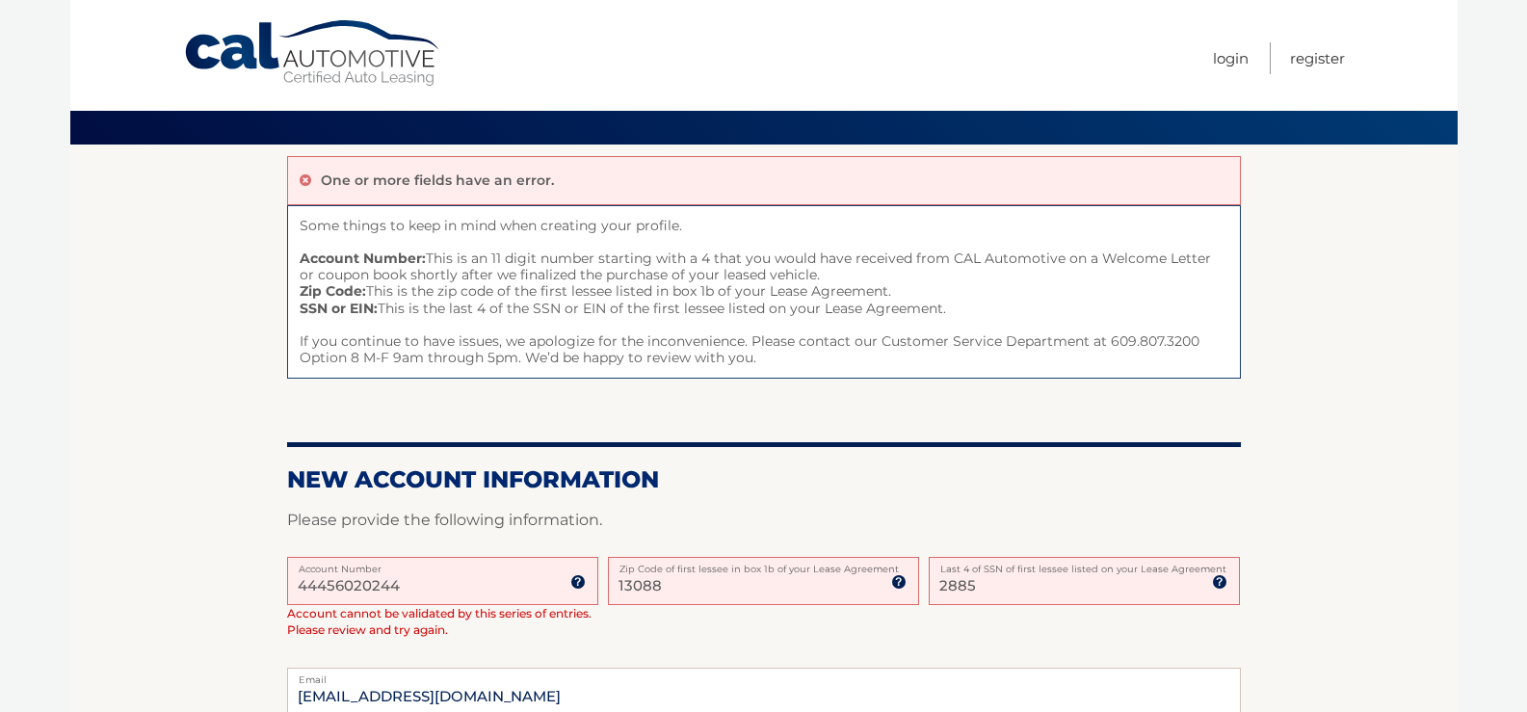
scroll to position [96, 0]
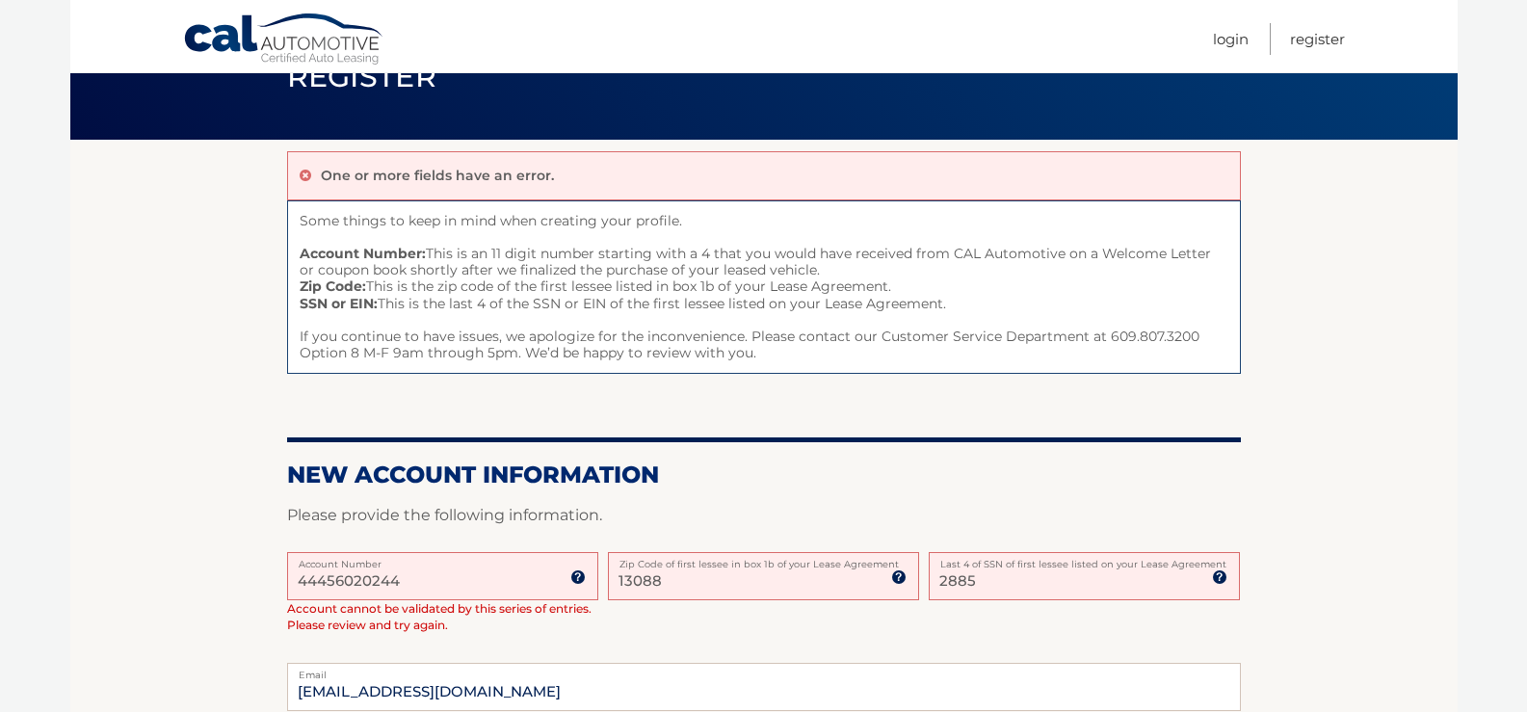
click at [683, 581] on input "13088" at bounding box center [763, 576] width 311 height 48
click at [981, 580] on input "2885" at bounding box center [1084, 576] width 311 height 48
type input "2"
type input "4288"
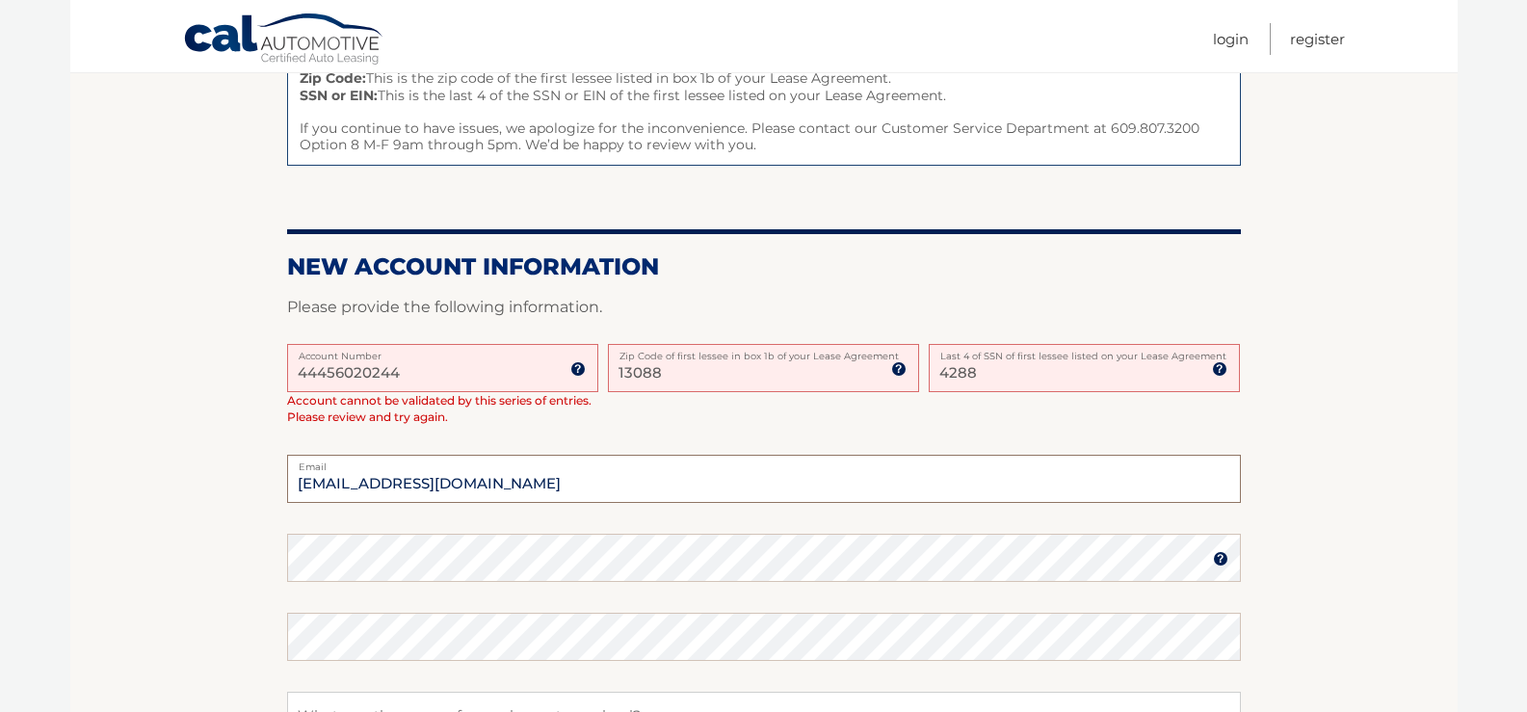
scroll to position [401, 0]
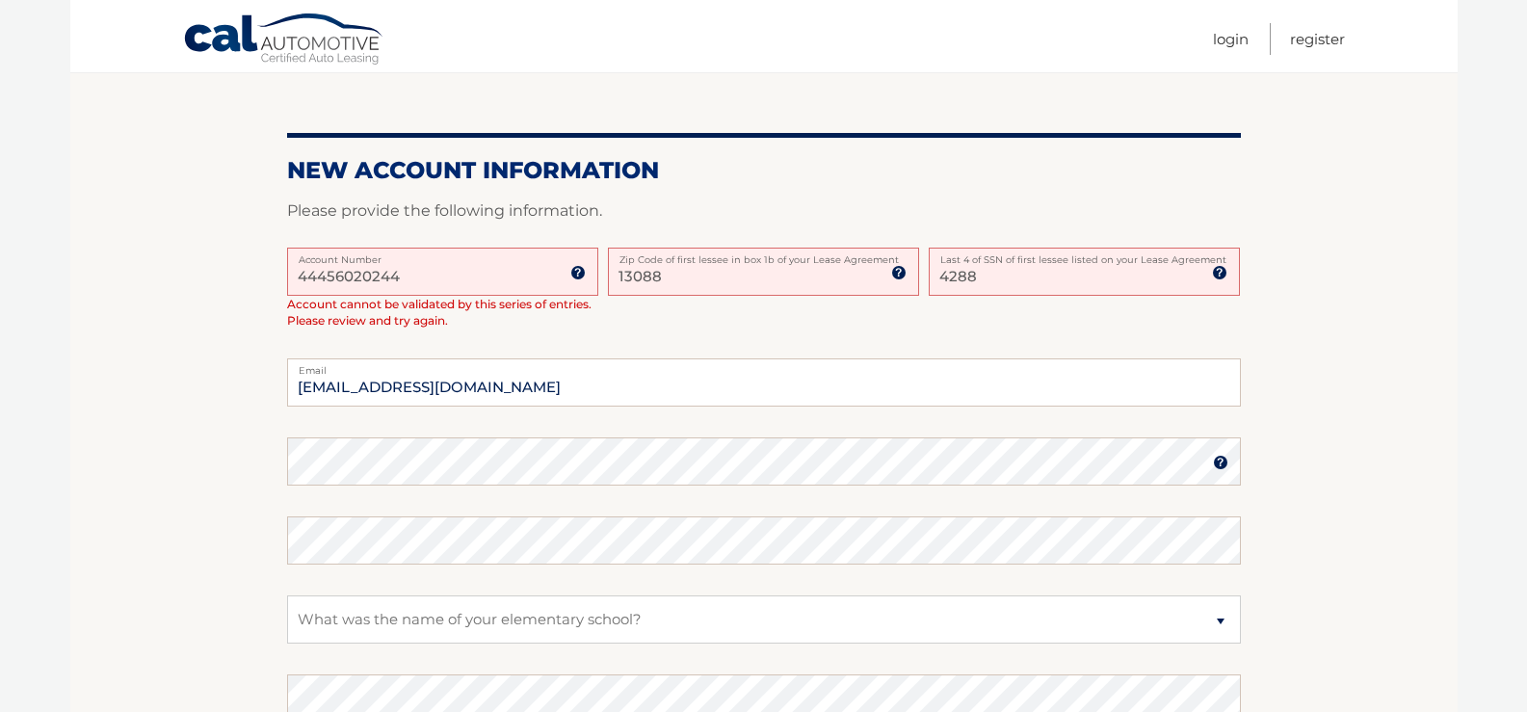
click at [468, 272] on input "44456020244" at bounding box center [442, 272] width 311 height 48
click at [517, 386] on input "[EMAIL_ADDRESS][DOMAIN_NAME]" at bounding box center [764, 382] width 954 height 48
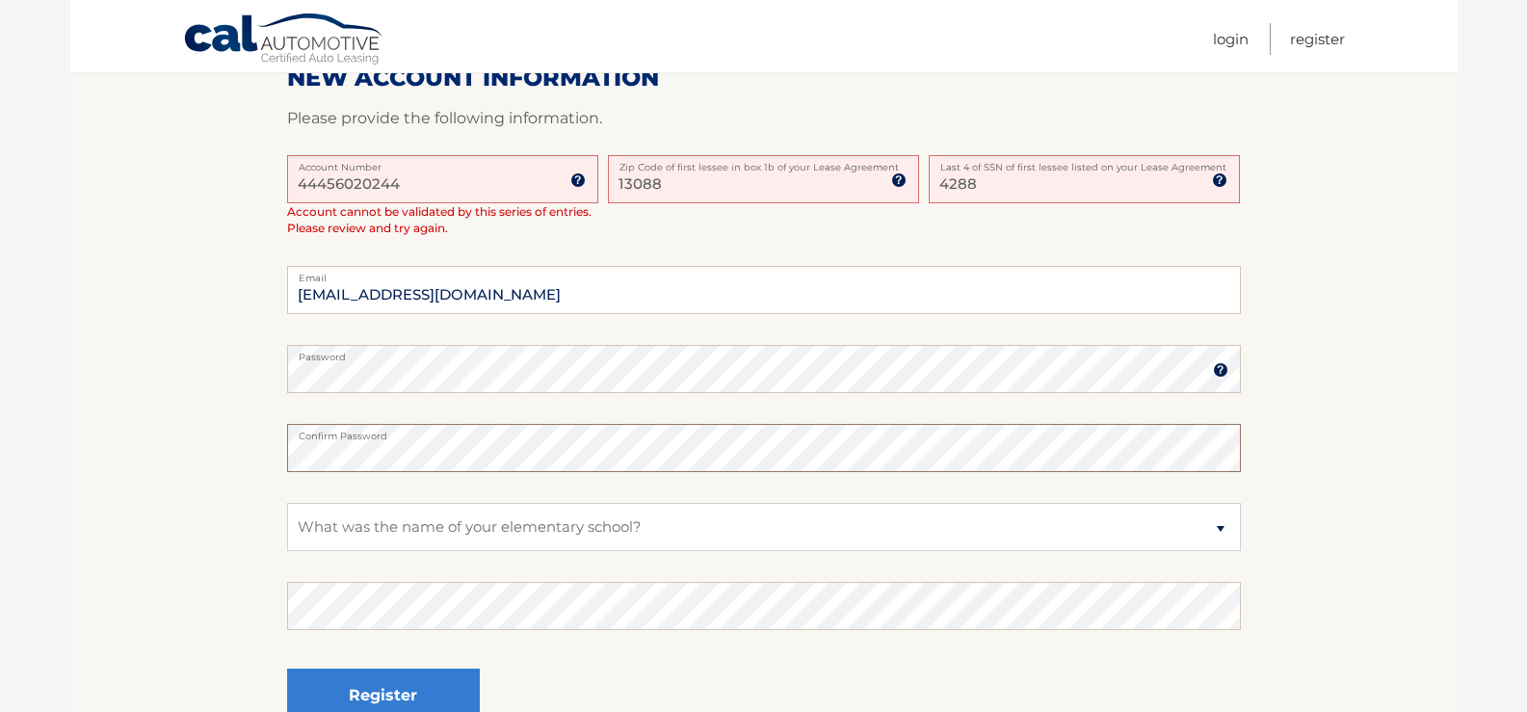
scroll to position [497, 0]
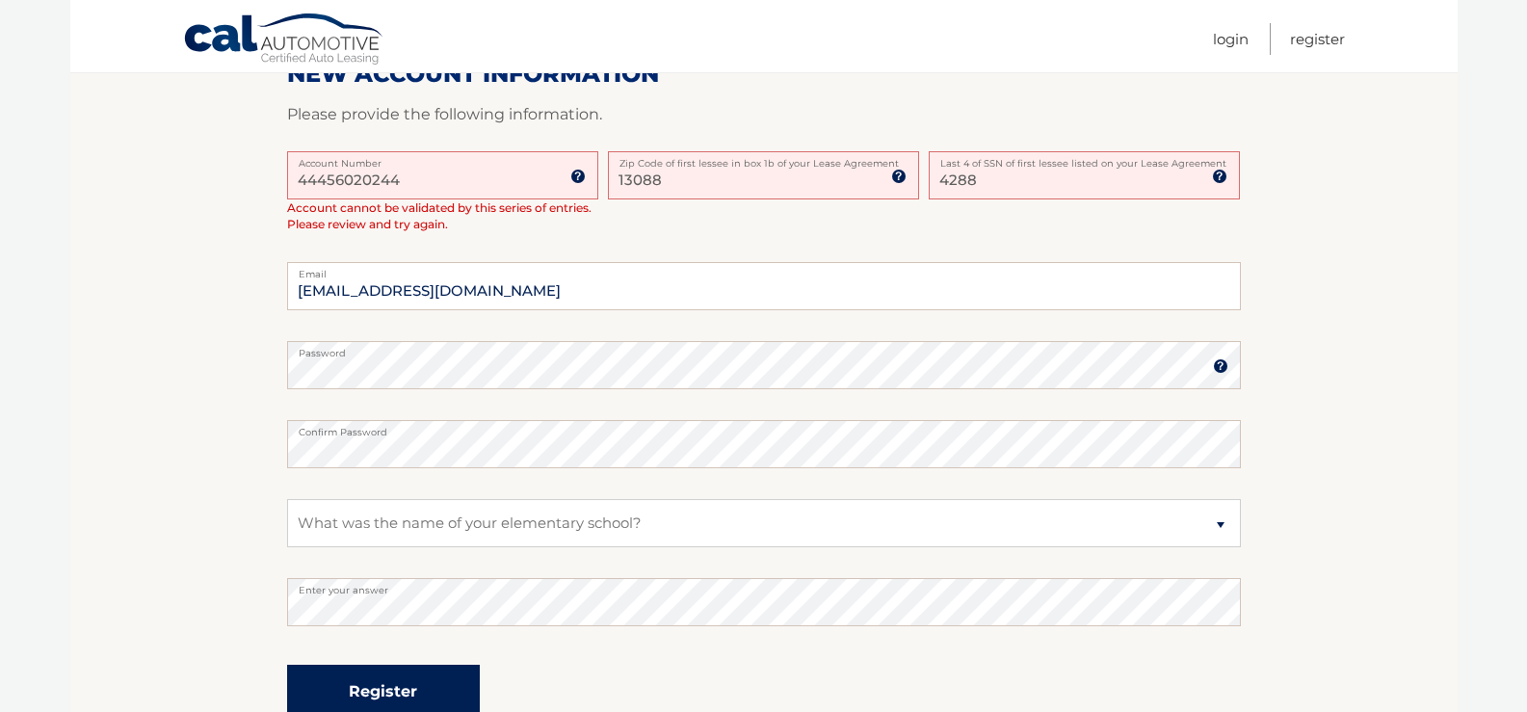
click at [391, 696] on button "Register" at bounding box center [383, 691] width 193 height 53
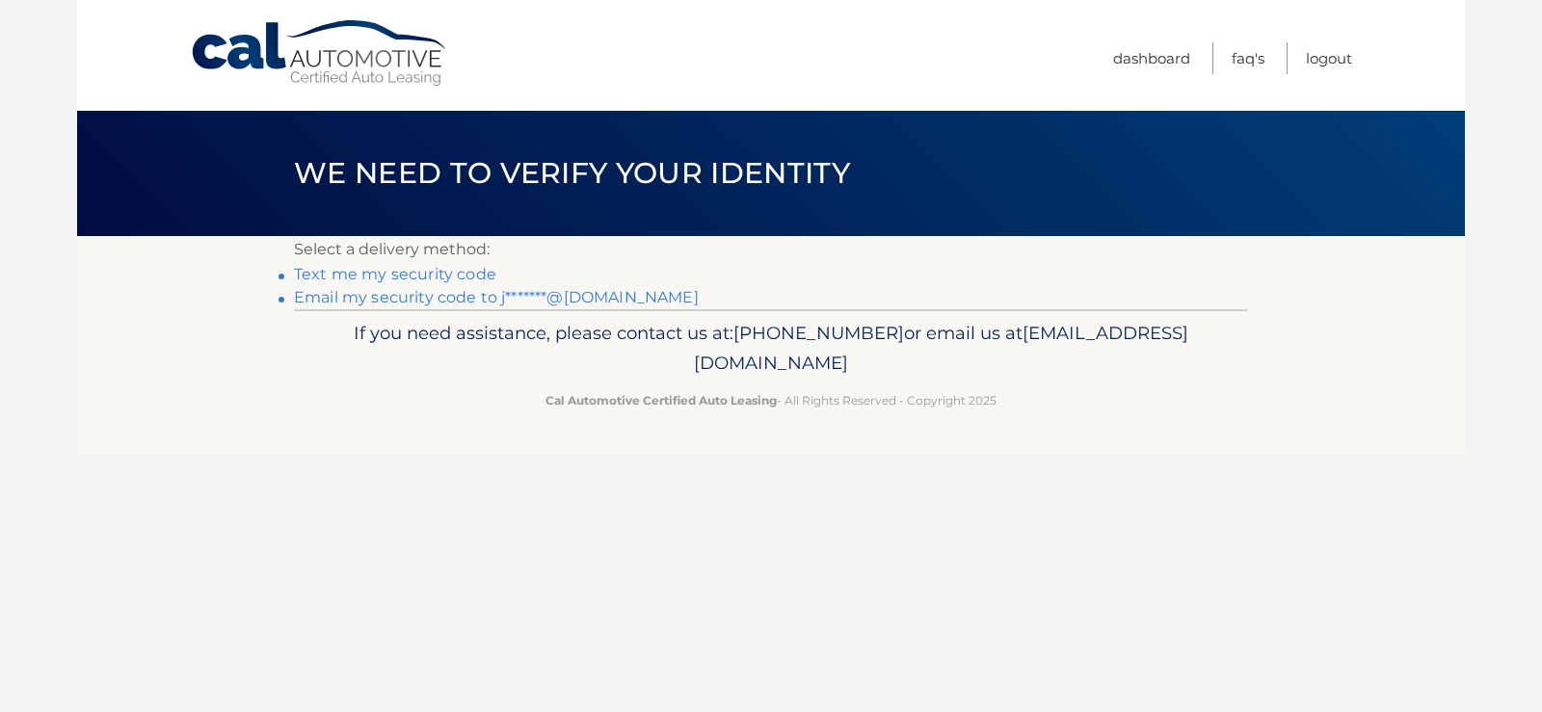
click at [417, 272] on link "Text me my security code" at bounding box center [395, 274] width 202 height 18
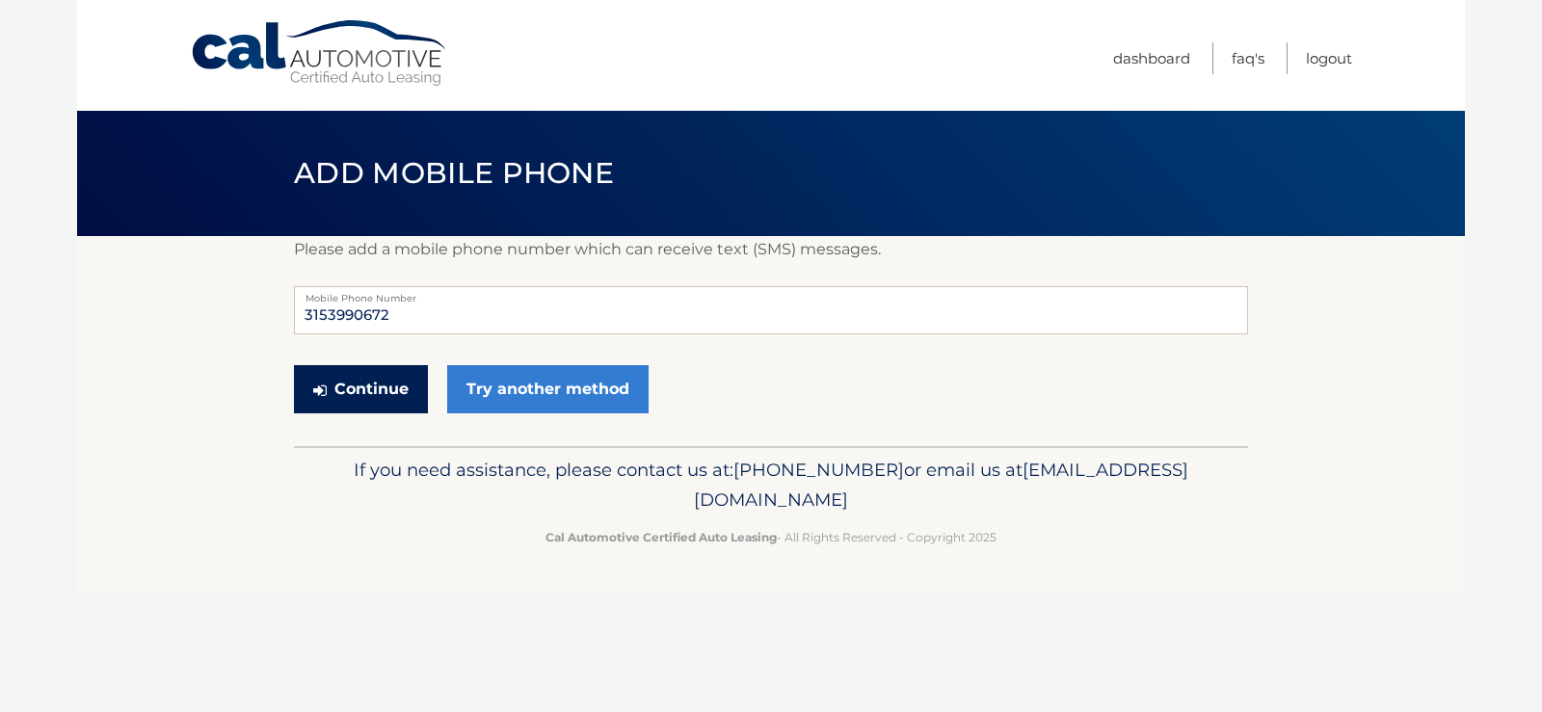
click at [380, 395] on button "Continue" at bounding box center [361, 389] width 134 height 48
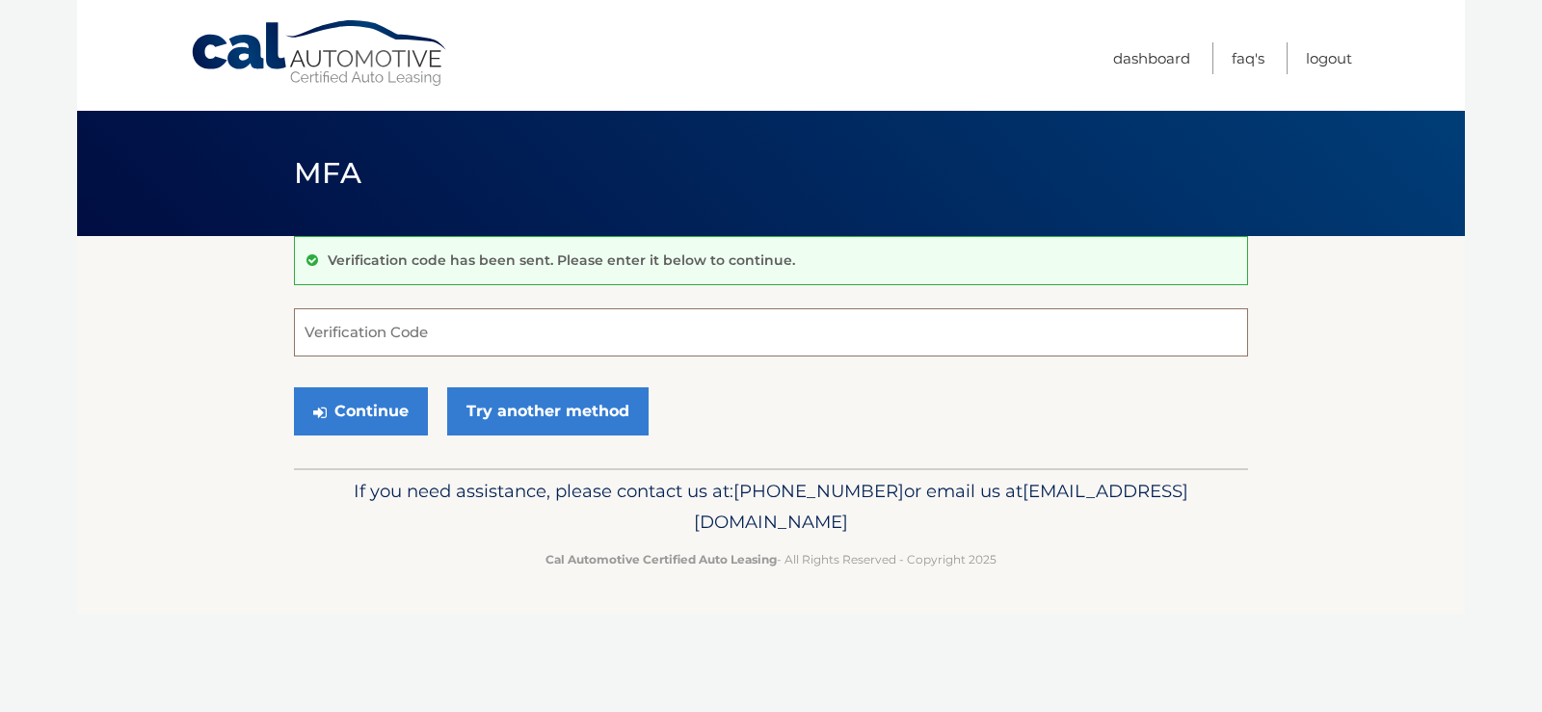
click at [408, 335] on input "Verification Code" at bounding box center [771, 332] width 954 height 48
type input "921845"
click at [361, 410] on button "Continue" at bounding box center [361, 411] width 134 height 48
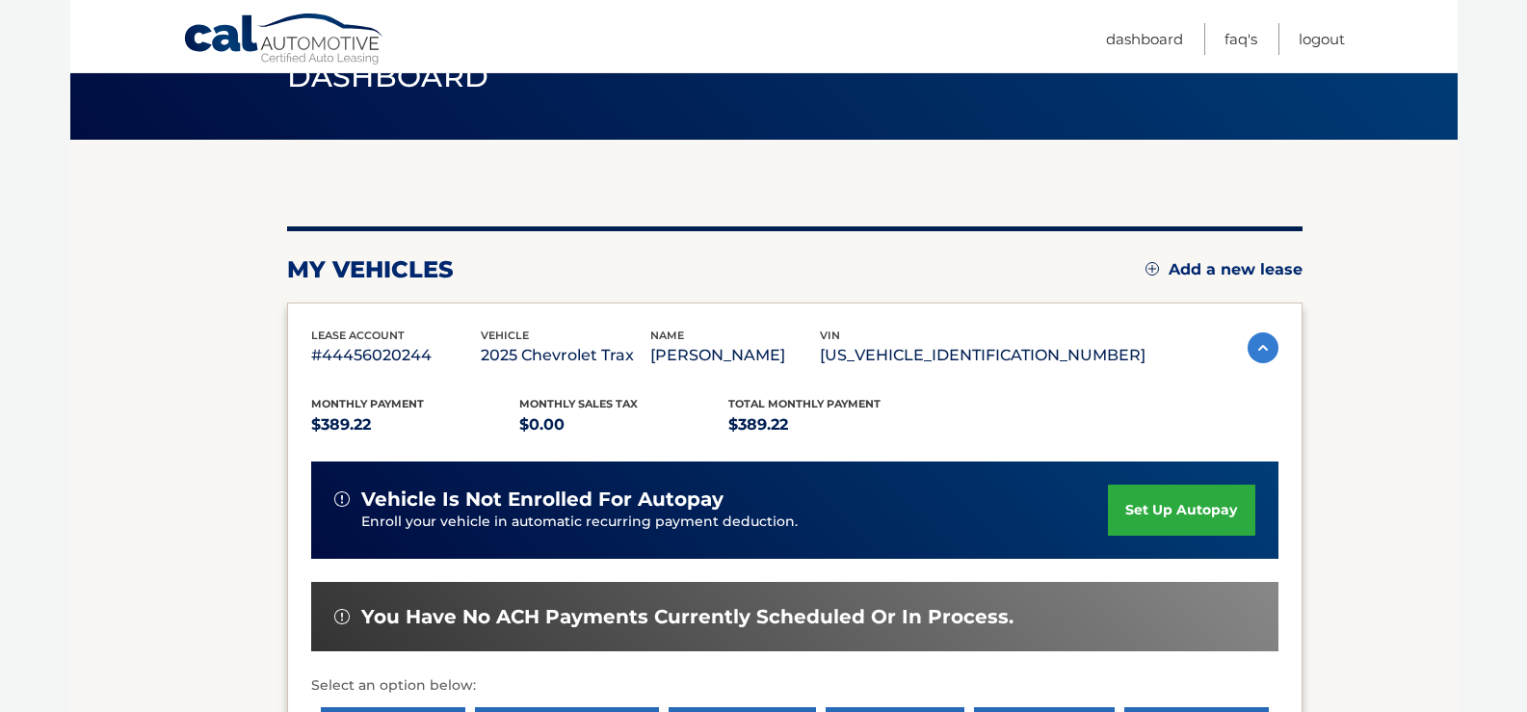
scroll to position [193, 0]
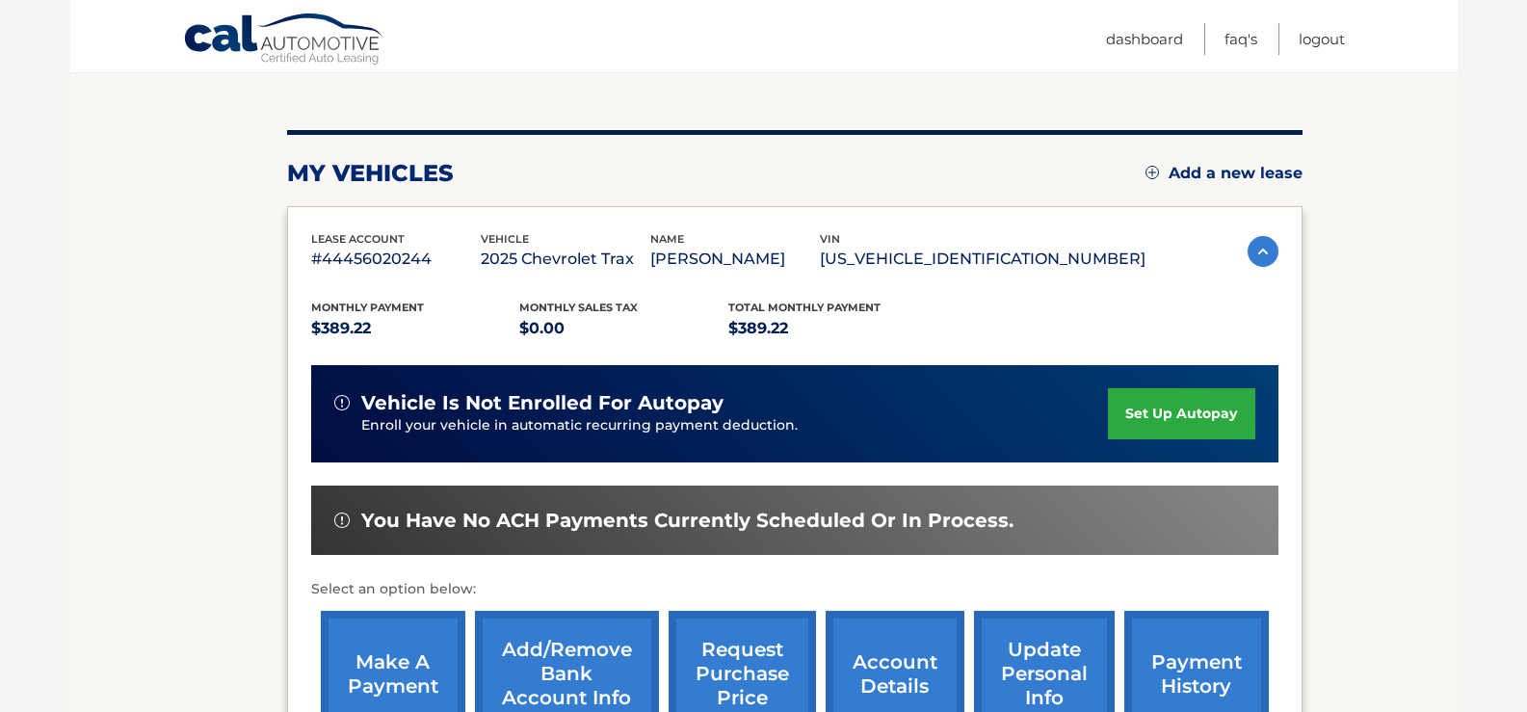
click at [1162, 439] on link "set up autopay" at bounding box center [1181, 413] width 146 height 51
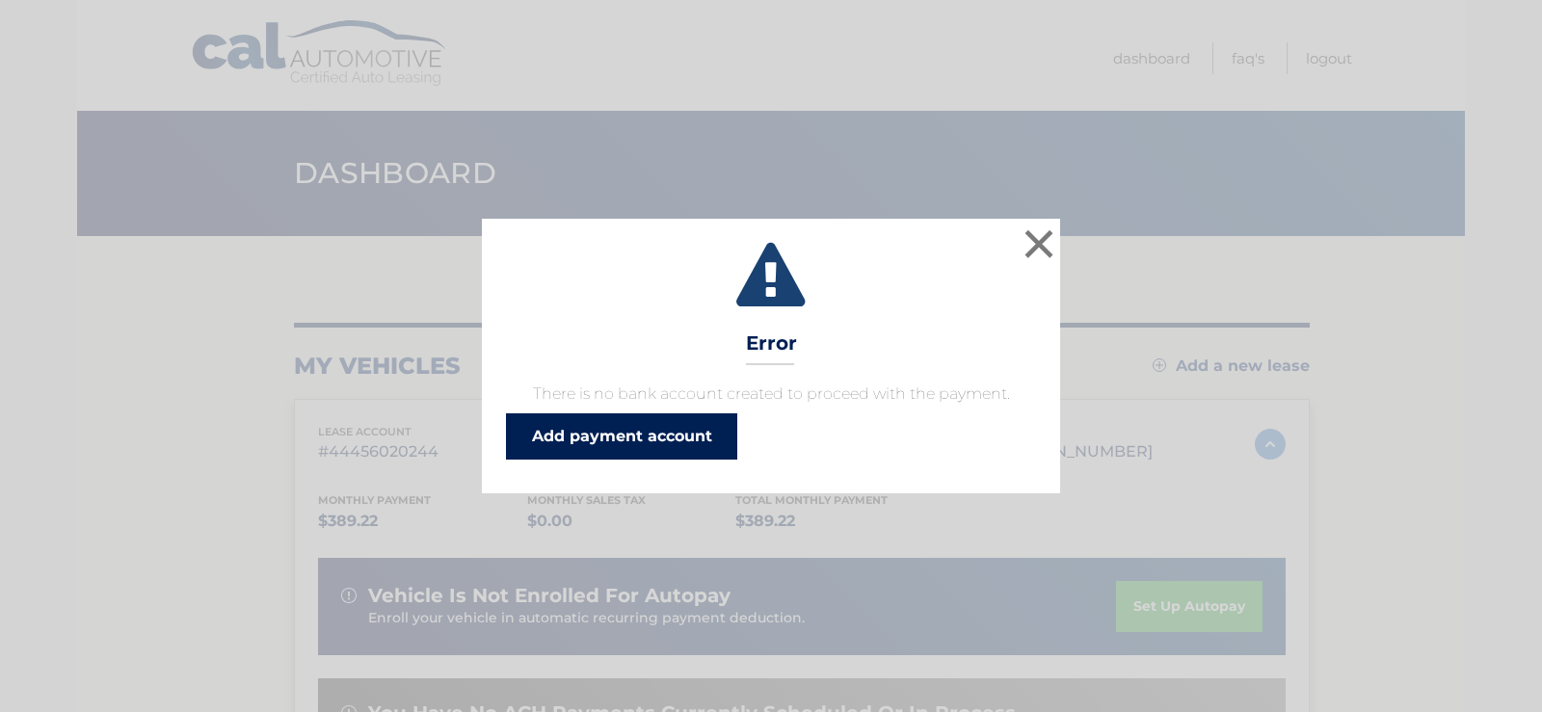
click at [631, 437] on link "Add payment account" at bounding box center [621, 436] width 231 height 46
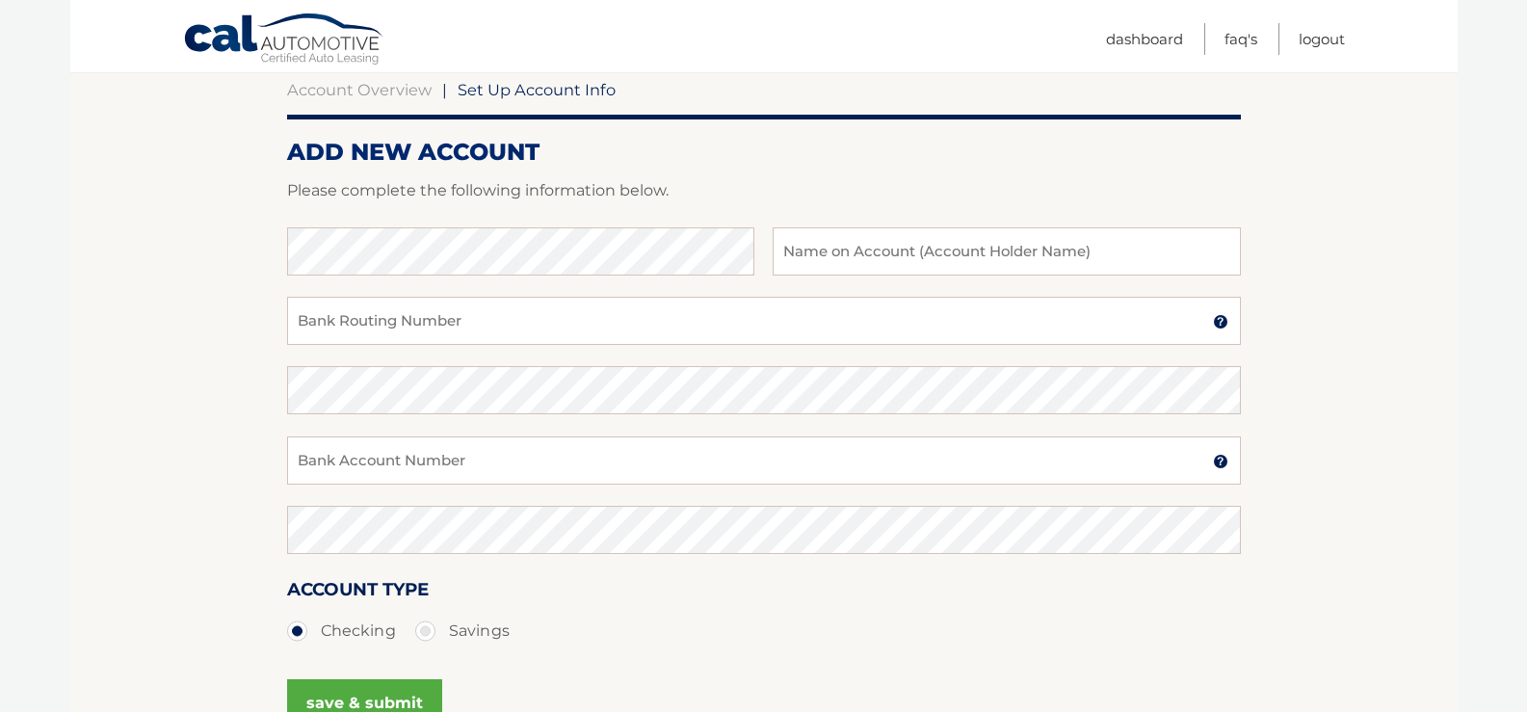
scroll to position [193, 0]
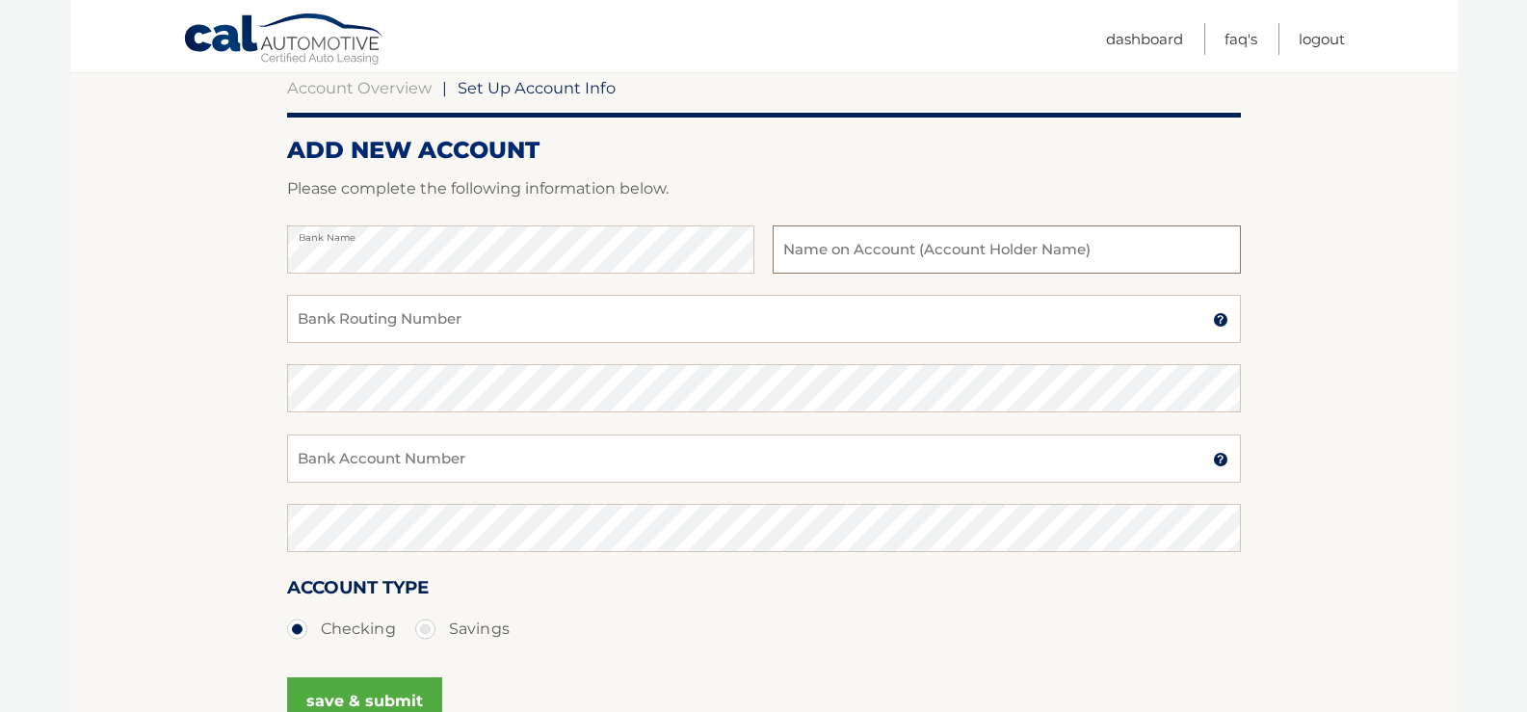
click at [856, 248] on input "text" at bounding box center [1006, 249] width 467 height 48
type input "[PERSON_NAME]"
click at [426, 312] on input "Bank Routing Number" at bounding box center [764, 319] width 954 height 48
type input "221380127"
click at [457, 456] on input "Bank Account Number" at bounding box center [764, 459] width 954 height 48
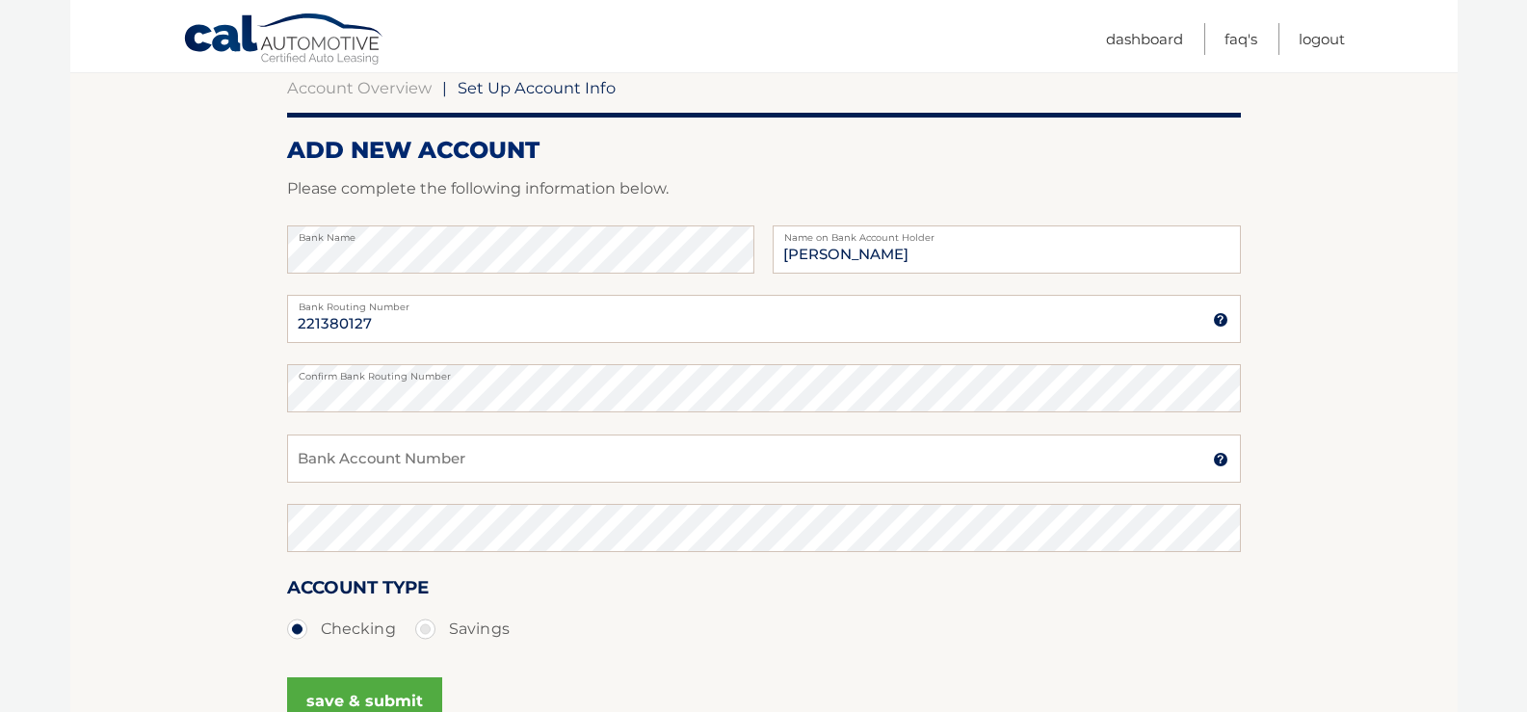
click at [424, 623] on label "Savings" at bounding box center [462, 629] width 94 height 39
click at [424, 623] on input "Savings" at bounding box center [432, 625] width 19 height 31
radio input "true"
click at [371, 452] on input "Bank Account Number" at bounding box center [764, 459] width 954 height 48
type input "200002496223"
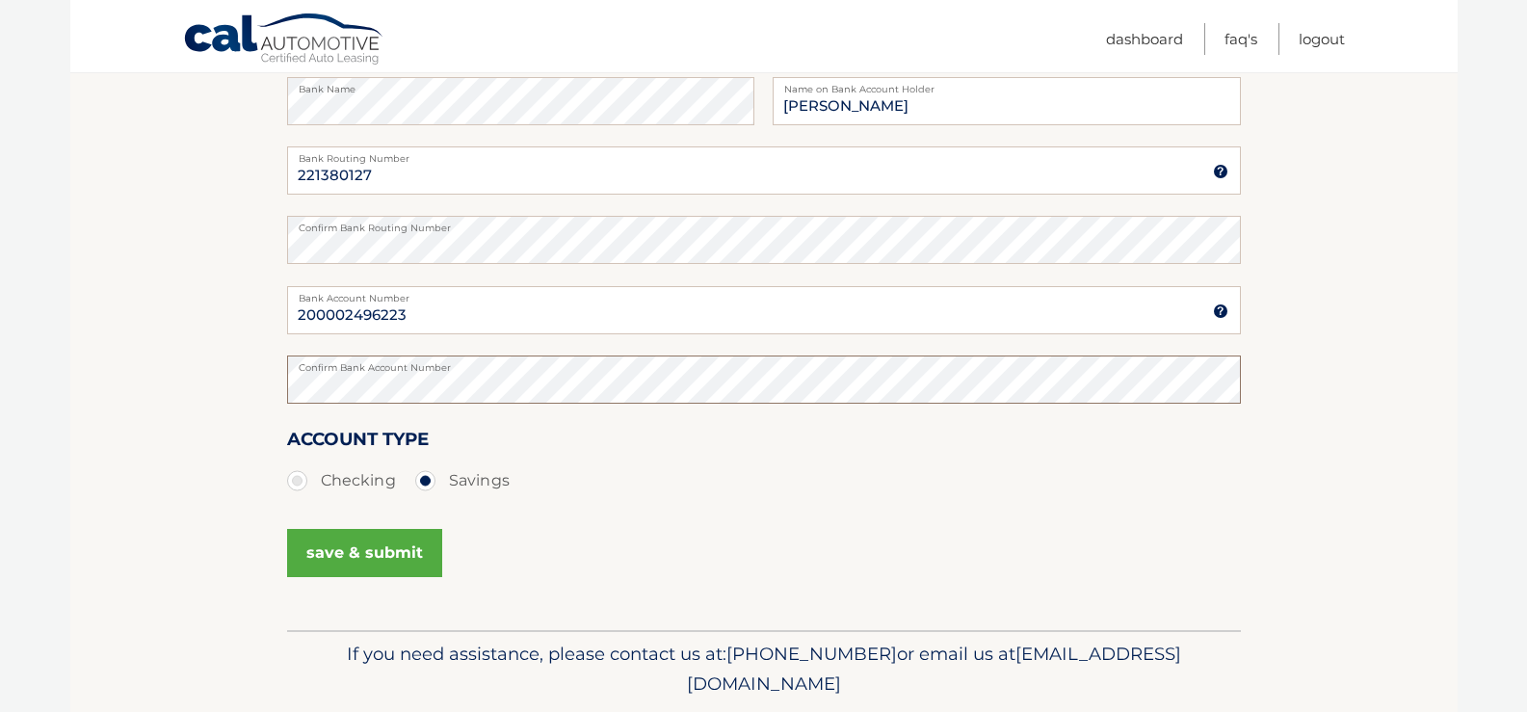
scroll to position [385, 0]
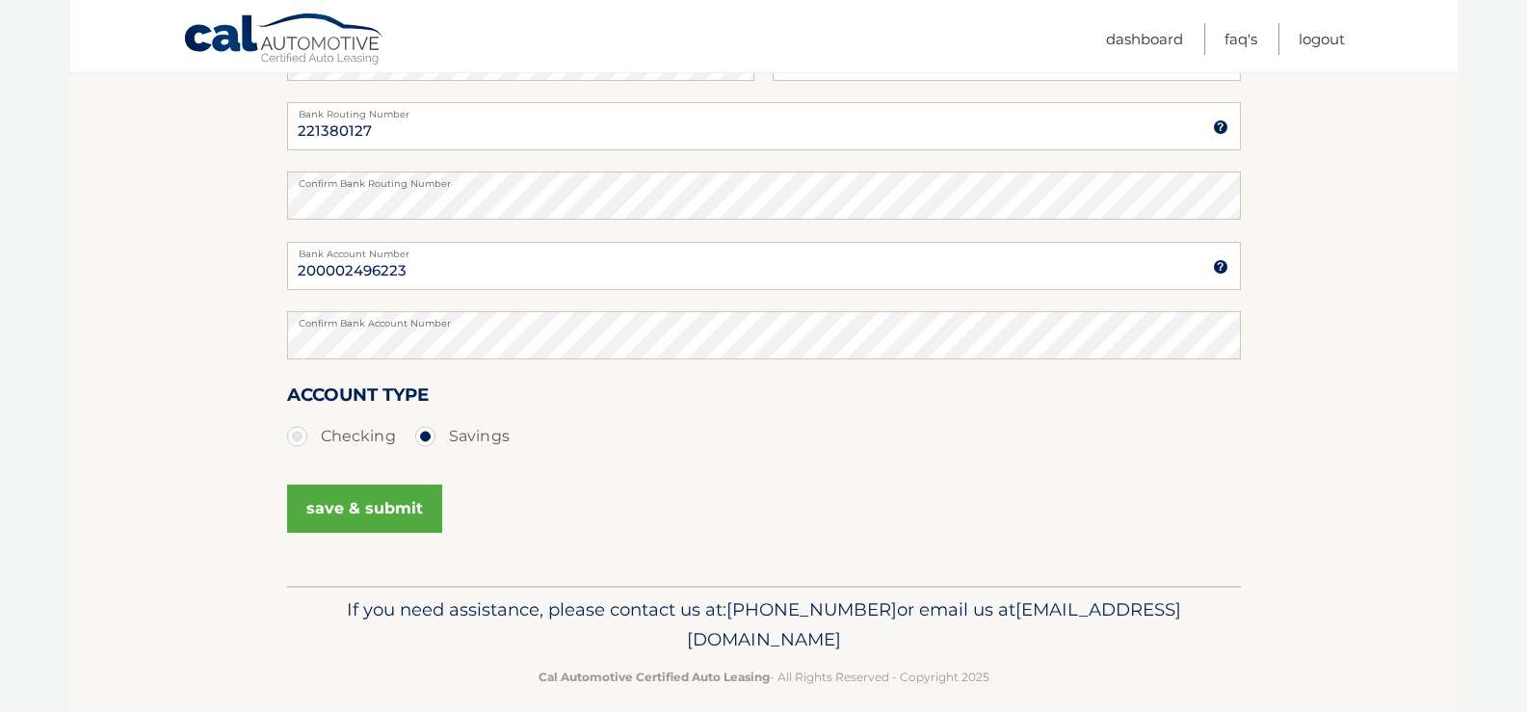
click at [350, 507] on button "save & submit" at bounding box center [364, 509] width 155 height 48
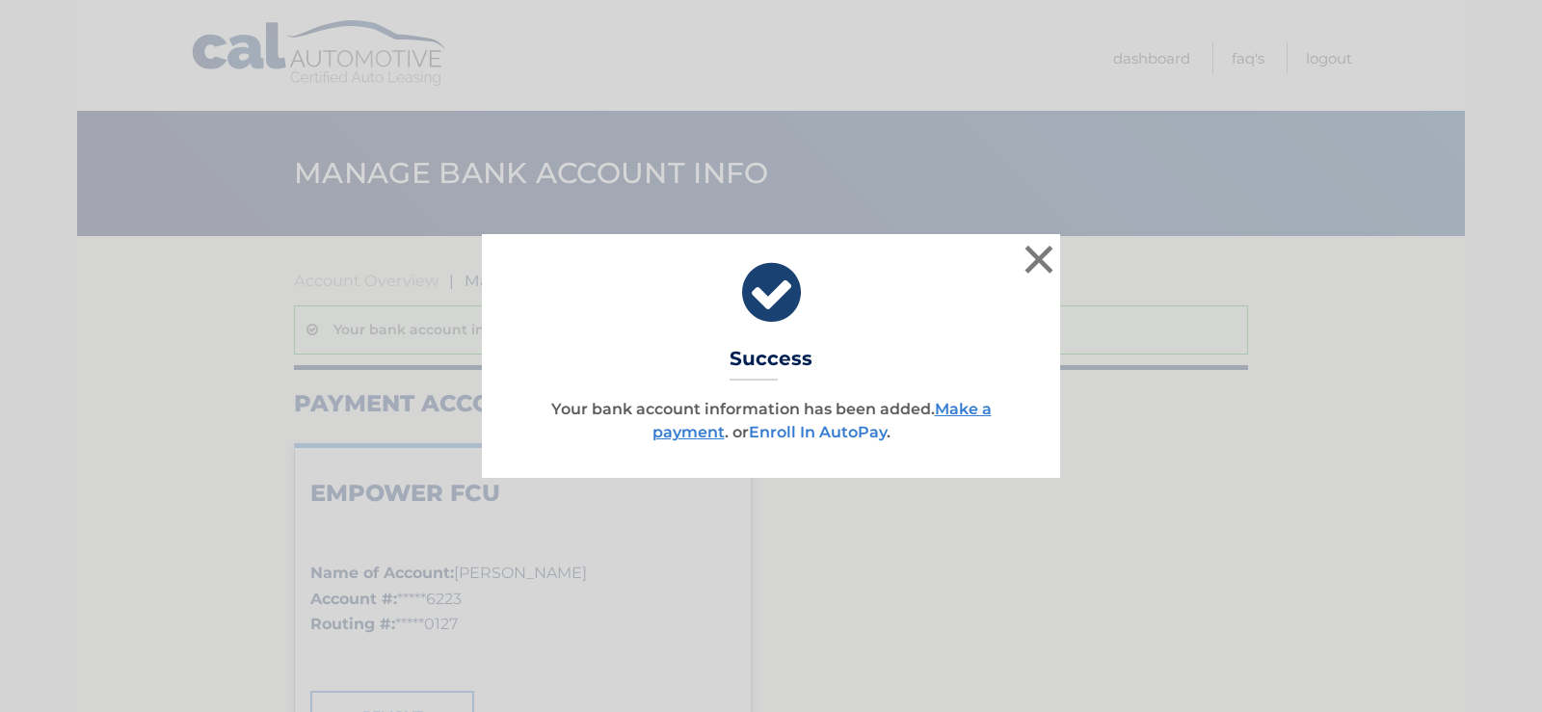
click at [821, 432] on link "Enroll In AutoPay" at bounding box center [818, 432] width 138 height 18
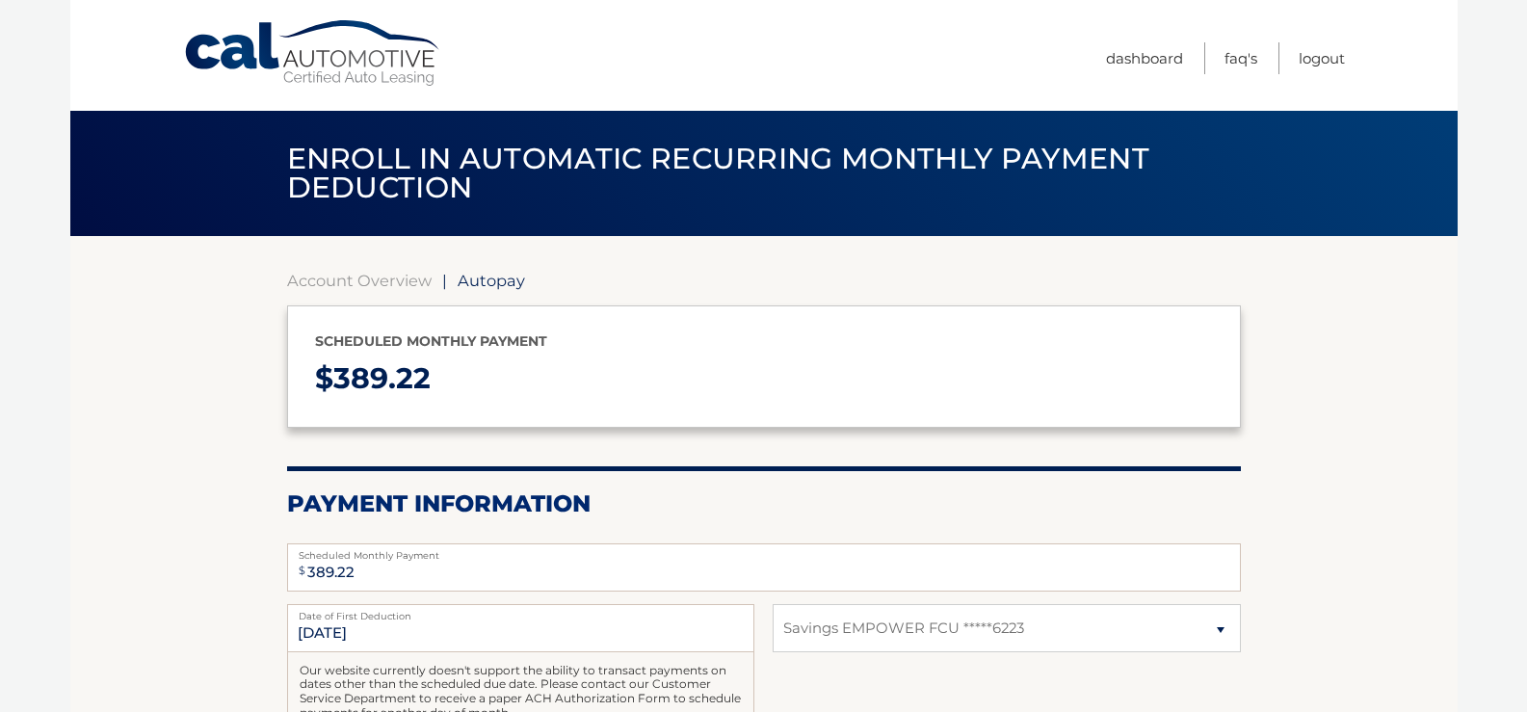
select select "MjQwNDk2ZjQtOTUyZC00ZTE0LTg1ZjUtMzI2YmJmNTQ5YmEx"
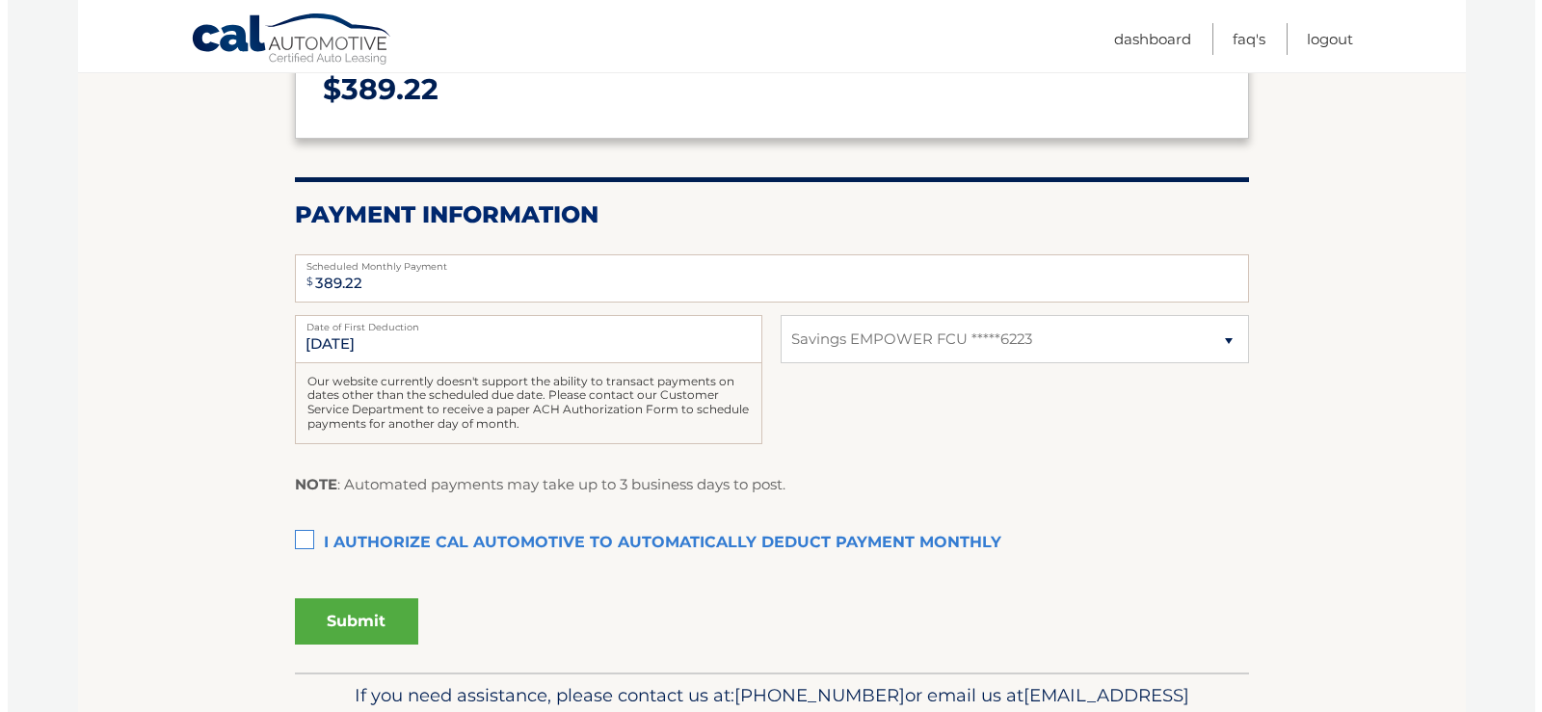
scroll to position [385, 0]
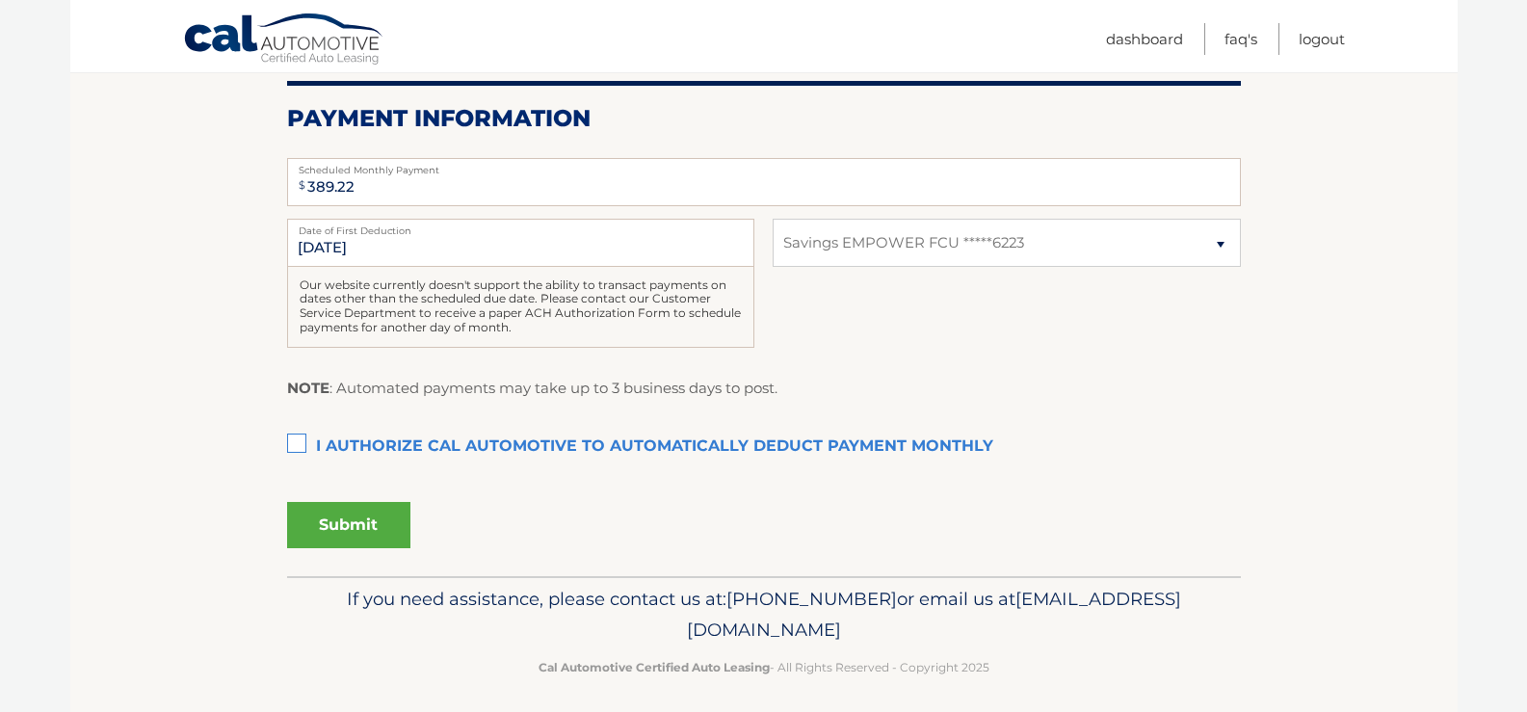
click at [301, 446] on label "I authorize cal automotive to automatically deduct payment monthly This checkbo…" at bounding box center [764, 447] width 954 height 39
click at [0, 0] on input "I authorize cal automotive to automatically deduct payment monthly This checkbo…" at bounding box center [0, 0] width 0 height 0
click at [350, 525] on button "Submit" at bounding box center [348, 525] width 123 height 46
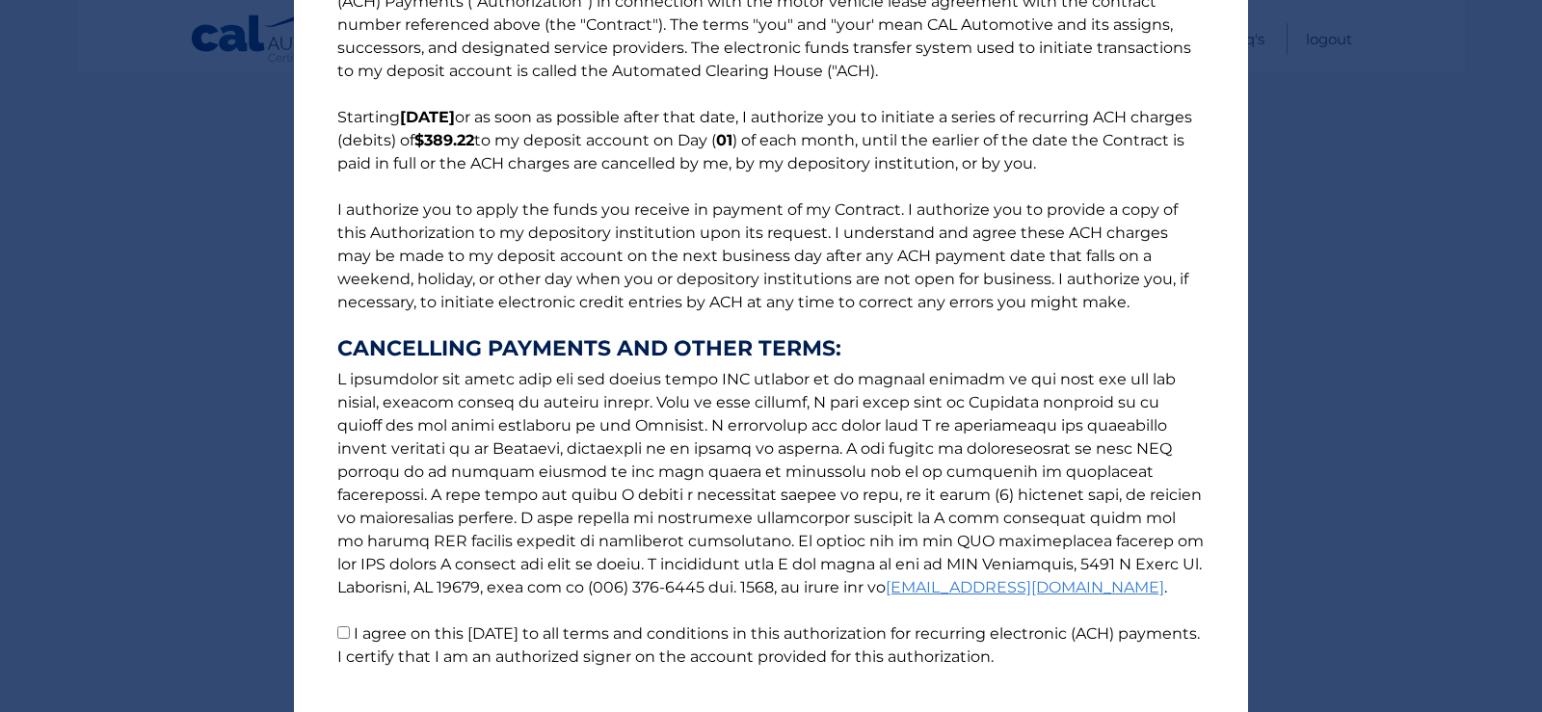
scroll to position [198, 0]
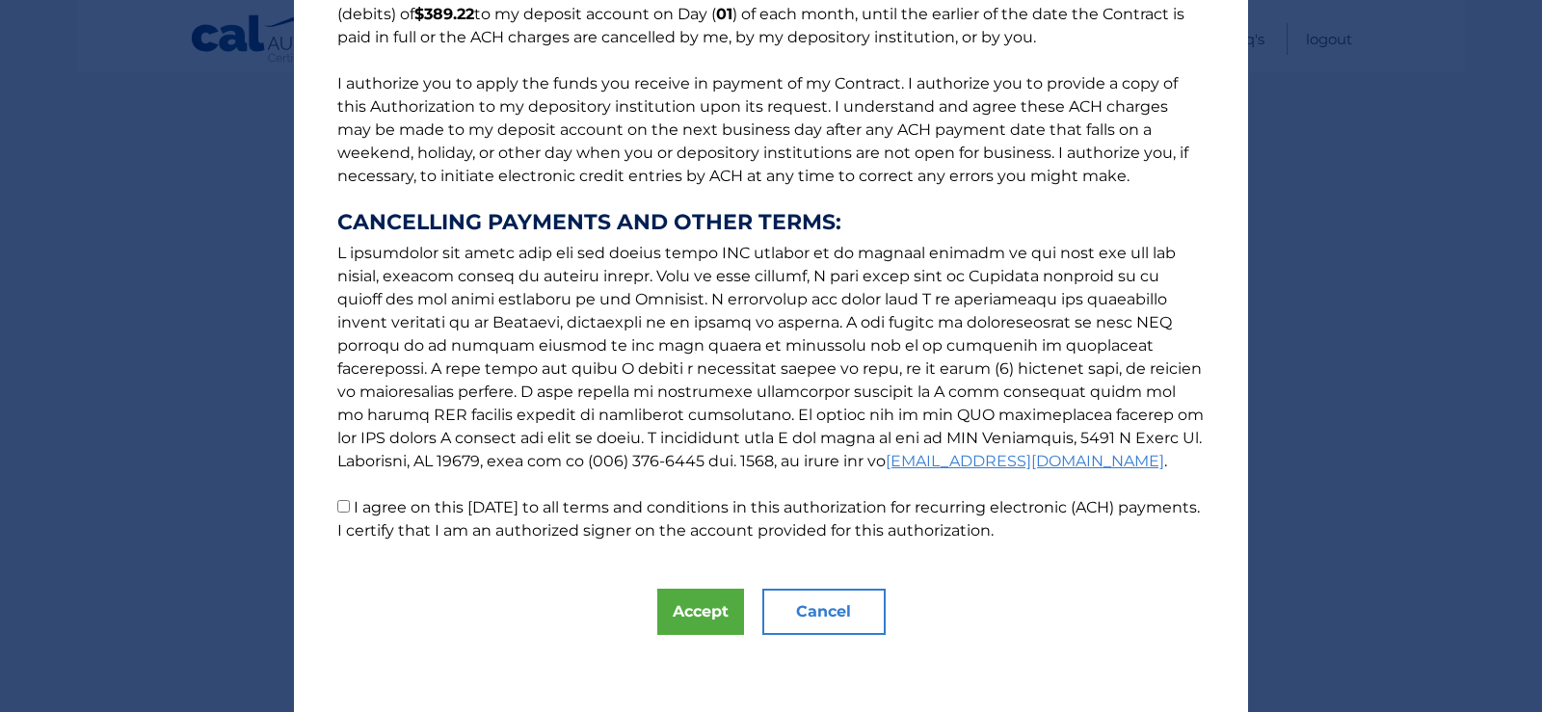
click at [337, 509] on input "I agree on this [DATE] to all terms and conditions in this authorization for re…" at bounding box center [343, 506] width 13 height 13
checkbox input "true"
click at [697, 608] on button "Accept" at bounding box center [700, 612] width 87 height 46
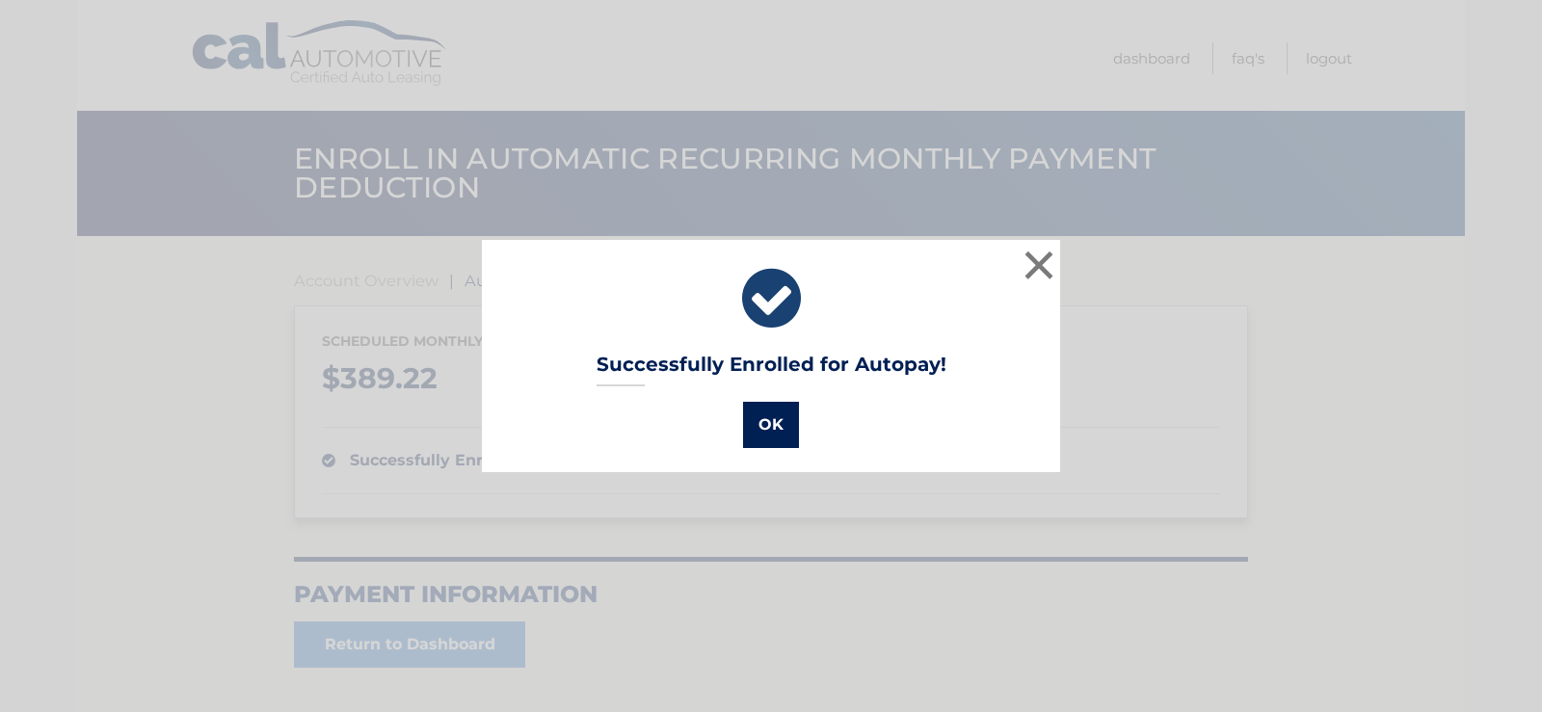
click at [769, 429] on button "OK" at bounding box center [771, 425] width 56 height 46
